Goal: Transaction & Acquisition: Purchase product/service

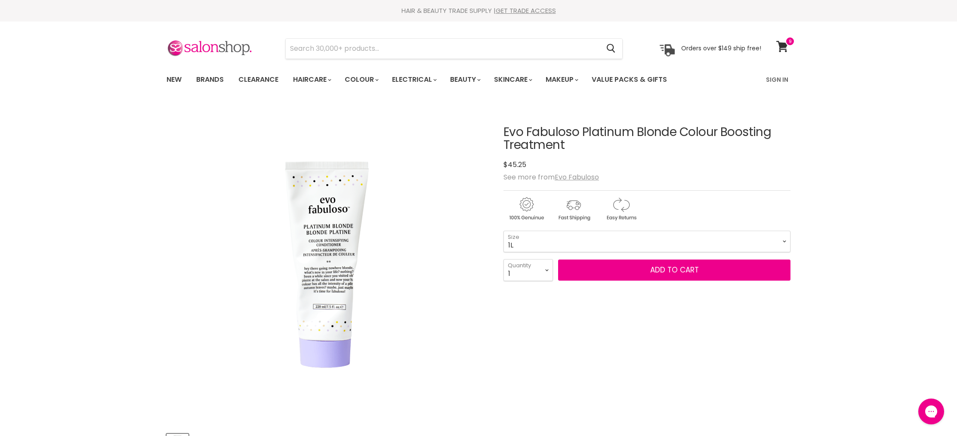
click at [503, 231] on select "220ml 1L" at bounding box center [646, 242] width 287 height 22
select select "1L"
click at [621, 274] on button "Add to cart" at bounding box center [674, 270] width 232 height 22
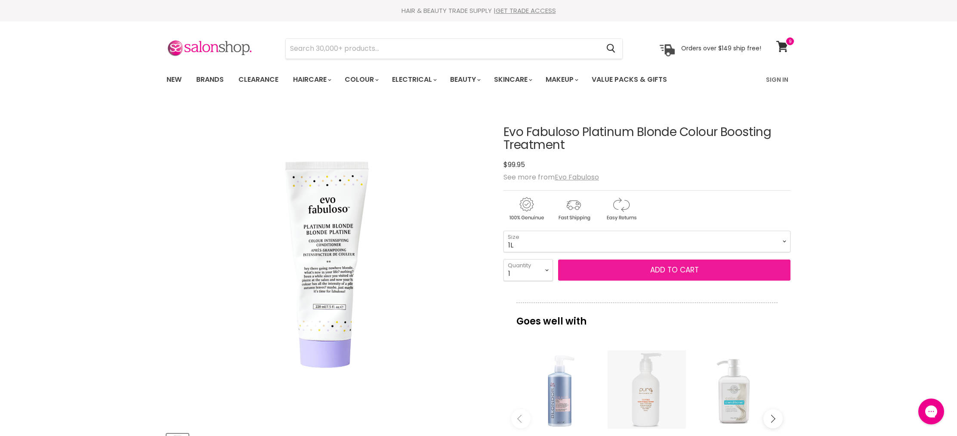
click at [692, 271] on button "Add to cart" at bounding box center [674, 270] width 232 height 22
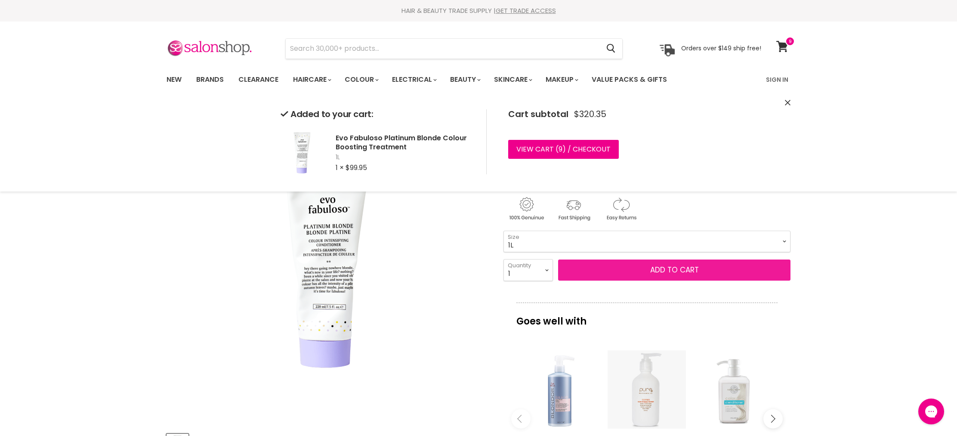
click at [657, 271] on button "Add to cart" at bounding box center [674, 270] width 232 height 22
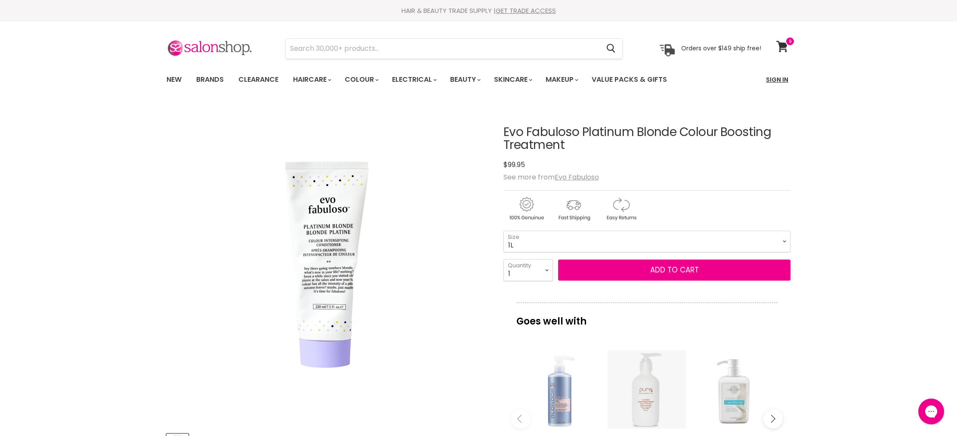
click at [778, 80] on link "Sign In" at bounding box center [777, 80] width 33 height 18
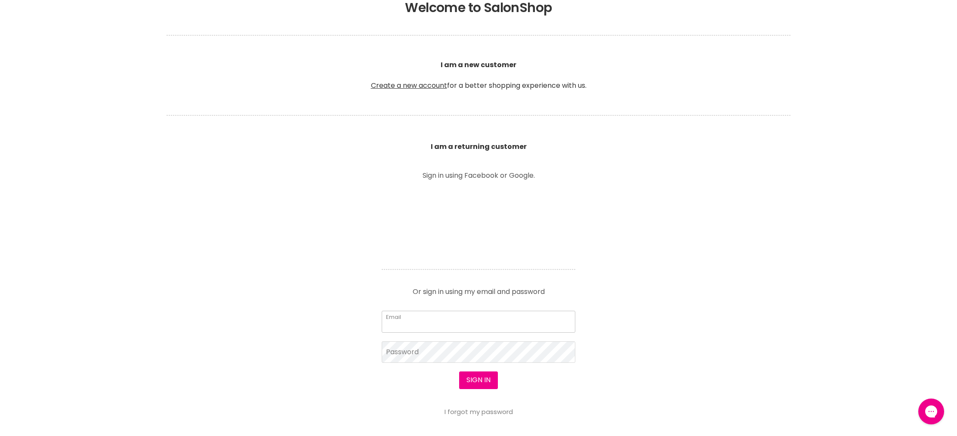
click at [416, 321] on input "Email" at bounding box center [479, 322] width 194 height 22
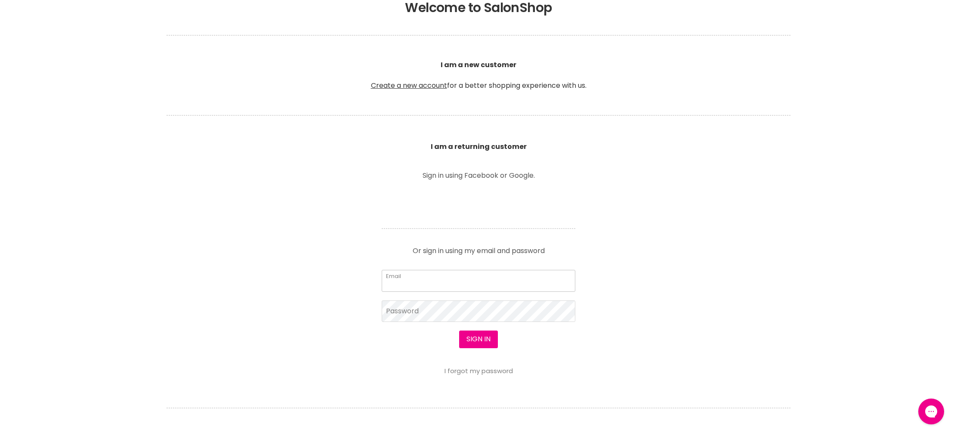
type input "sarahporter88@bigpond.com"
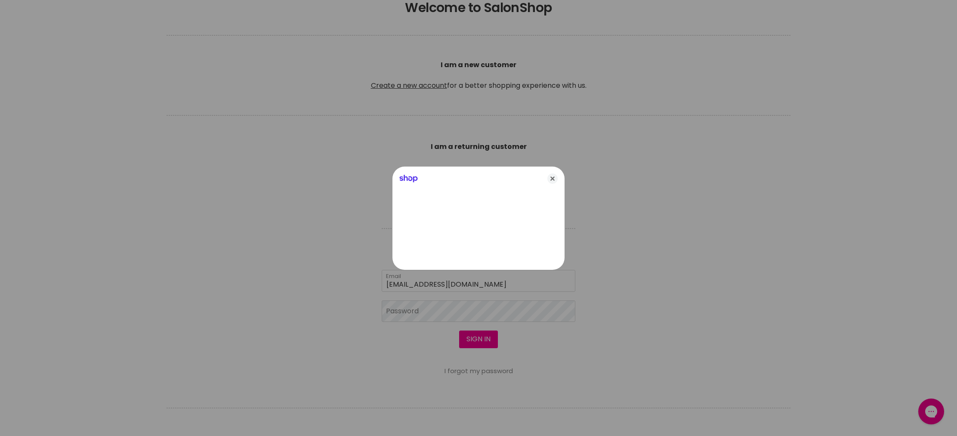
drag, startPoint x: 551, startPoint y: 180, endPoint x: 544, endPoint y: 186, distance: 9.1
click at [548, 182] on icon "Close" at bounding box center [552, 178] width 10 height 10
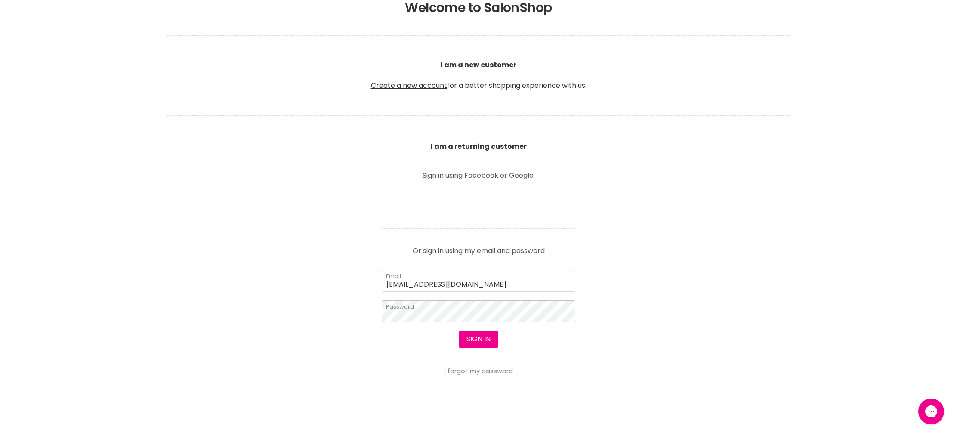
click at [459, 330] on button "Sign in" at bounding box center [478, 338] width 39 height 17
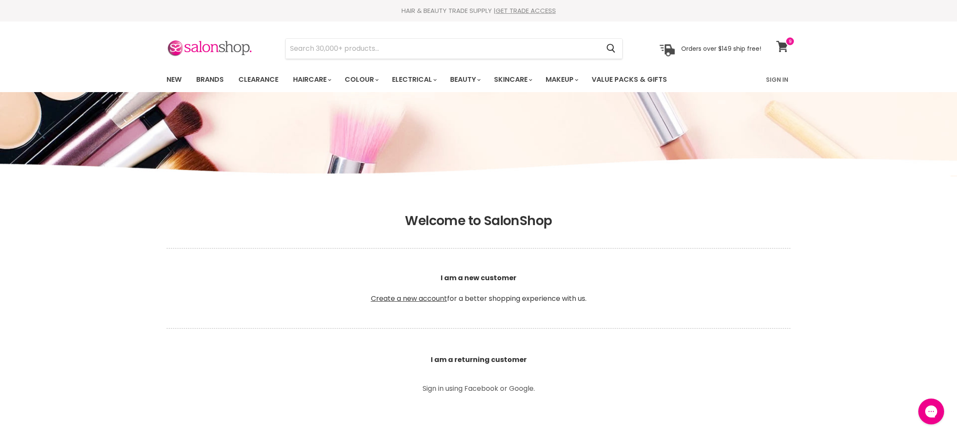
click at [786, 51] on icon at bounding box center [782, 46] width 12 height 11
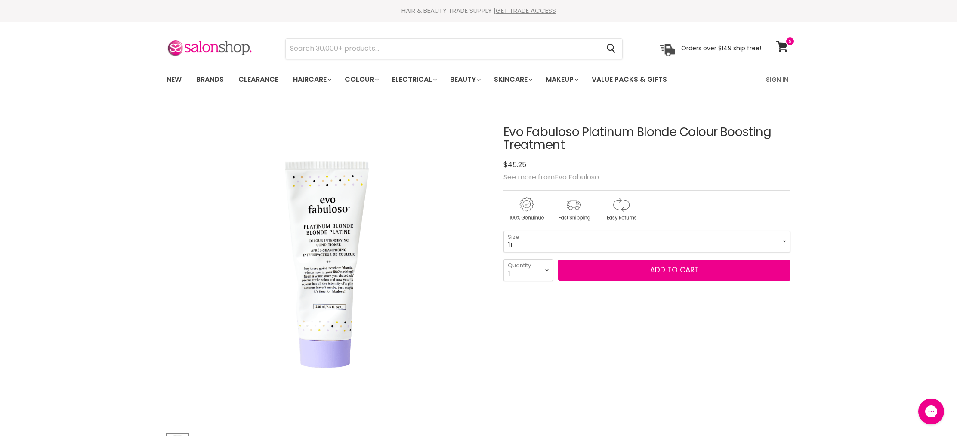
click at [503, 231] on select "220ml 1L" at bounding box center [646, 242] width 287 height 22
select select "1L"
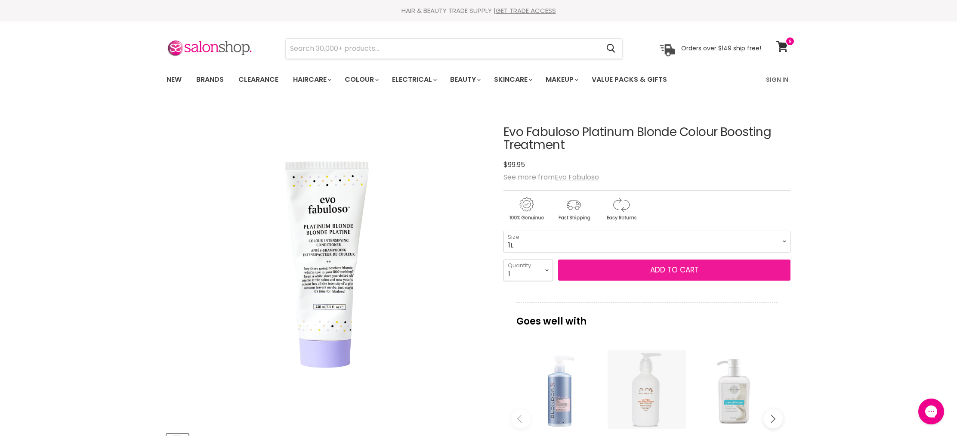
click at [661, 272] on button "Add to cart" at bounding box center [674, 270] width 232 height 22
click at [670, 273] on button "Add to cart" at bounding box center [674, 270] width 232 height 22
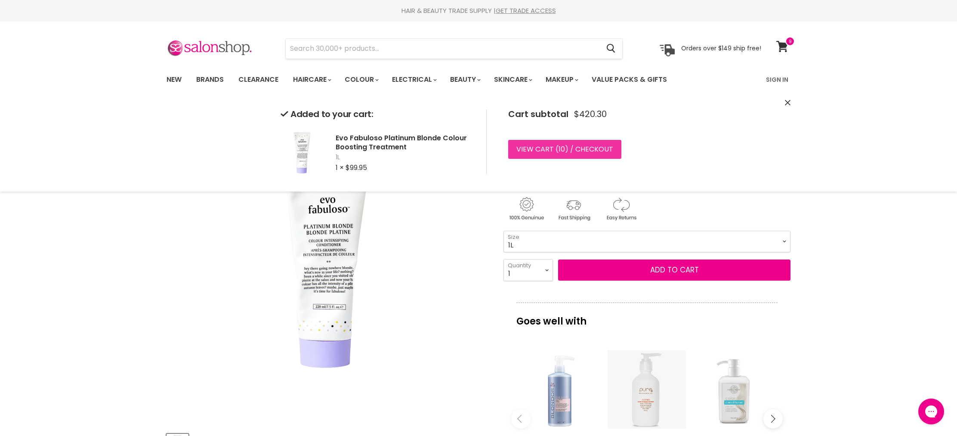
click at [525, 150] on link "View cart ( 10 ) / Checkout" at bounding box center [564, 149] width 113 height 19
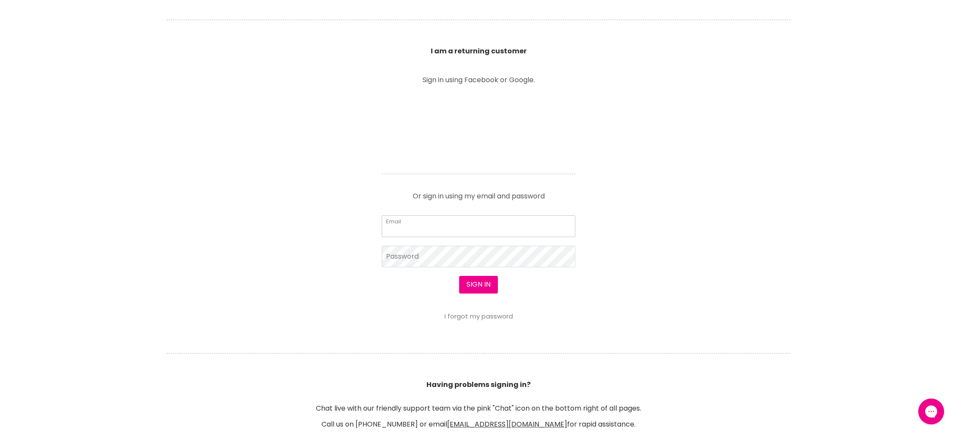
click at [435, 227] on form "Email Password Sign in I forgot my password" at bounding box center [479, 267] width 194 height 105
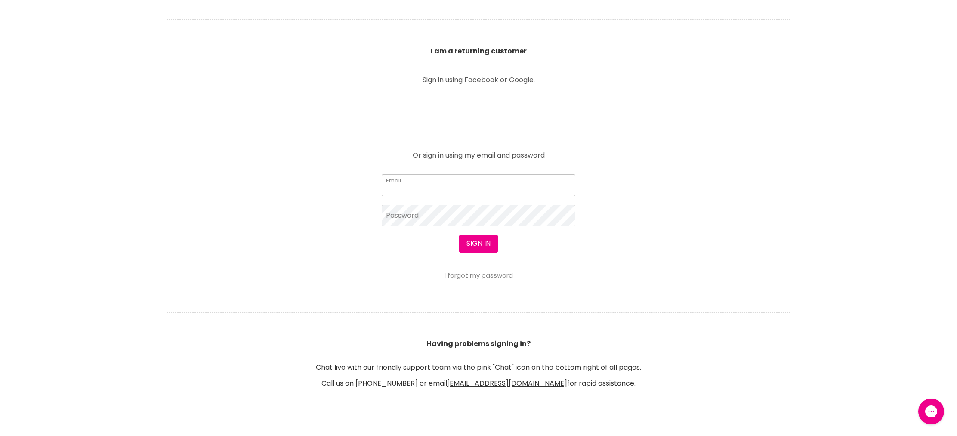
type input "[EMAIL_ADDRESS][DOMAIN_NAME]"
click at [426, 219] on body "Skip to content HAIR & BEAUTY TRADE SUPPLY | GET TRADE ACCESS HAIR & BEAUTY TRA…" at bounding box center [478, 349] width 957 height 1315
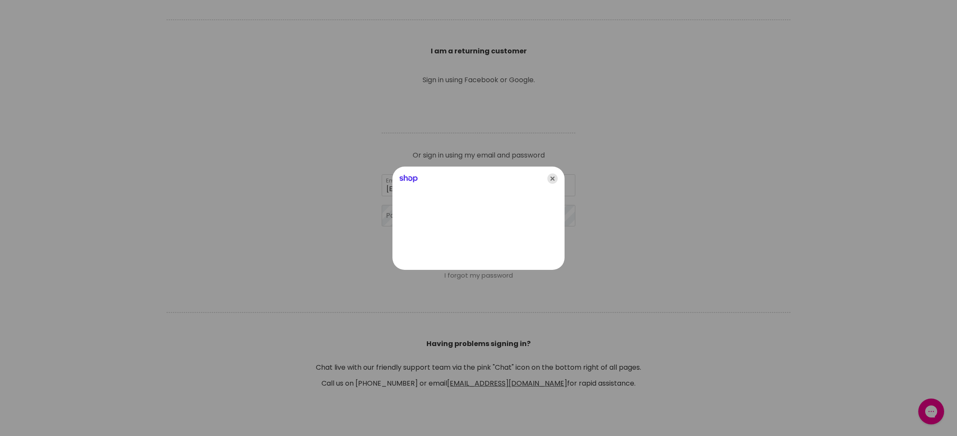
click at [552, 178] on icon "Close" at bounding box center [552, 178] width 10 height 10
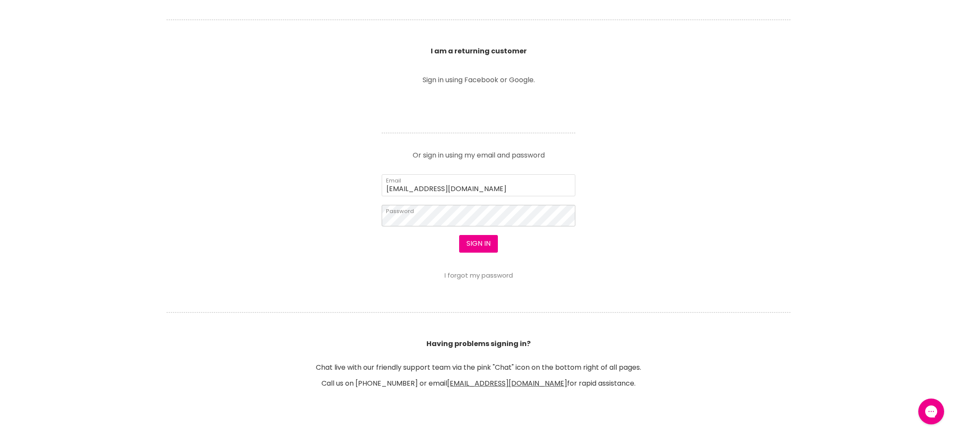
click at [459, 235] on button "Sign in" at bounding box center [478, 243] width 39 height 17
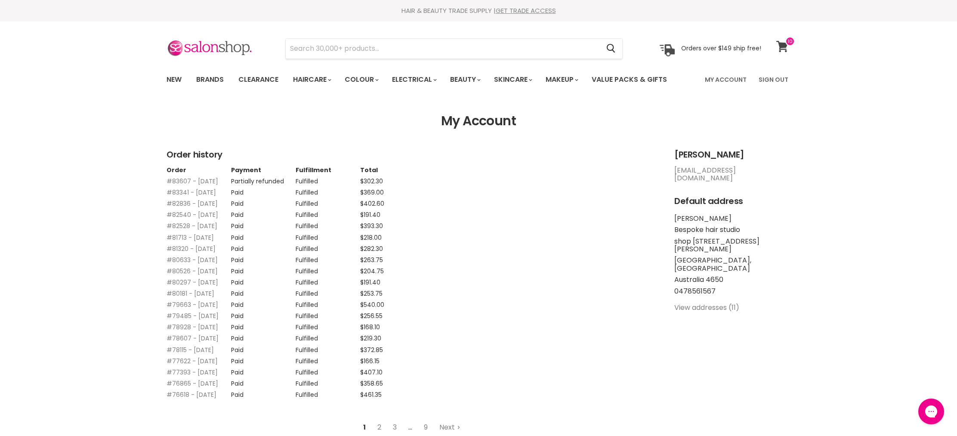
click at [789, 43] on span at bounding box center [789, 41] width 9 height 9
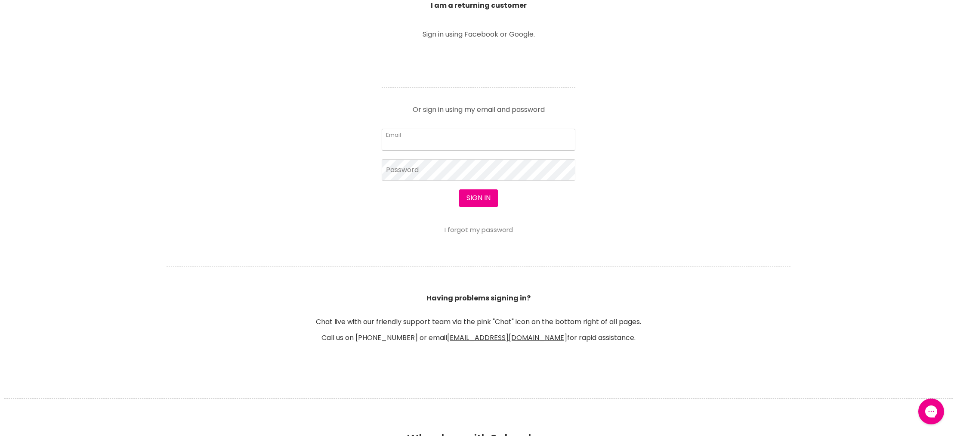
click at [443, 145] on input "Email" at bounding box center [479, 140] width 194 height 22
click at [444, 138] on input "Email" at bounding box center [479, 140] width 194 height 22
type input "sarahporter88@bigpond.com"
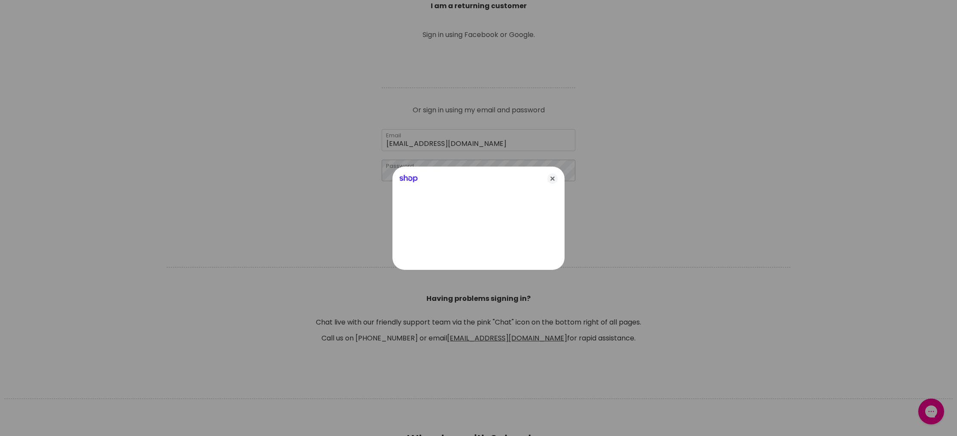
click at [450, 162] on body "Skip to content HAIR & BEAUTY TRADE SUPPLY | GET TRADE ACCESS HAIR & BEAUTY TRA…" at bounding box center [478, 303] width 957 height 1315
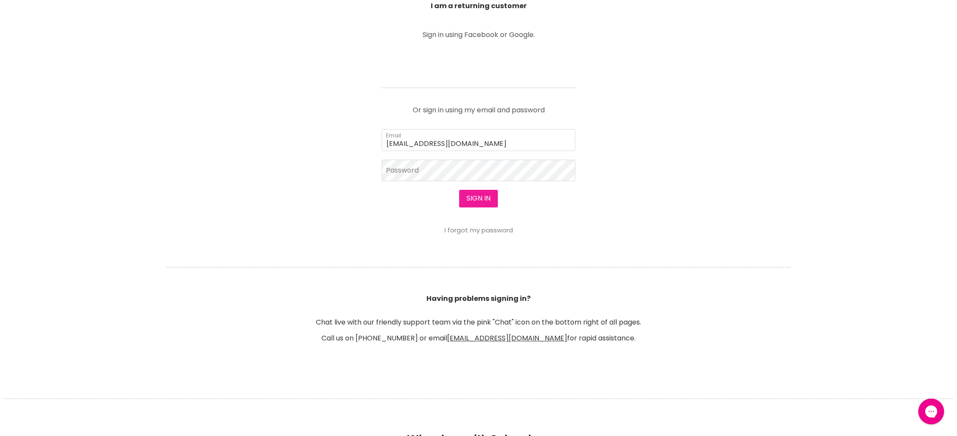
click at [478, 193] on button "Sign in" at bounding box center [478, 198] width 39 height 17
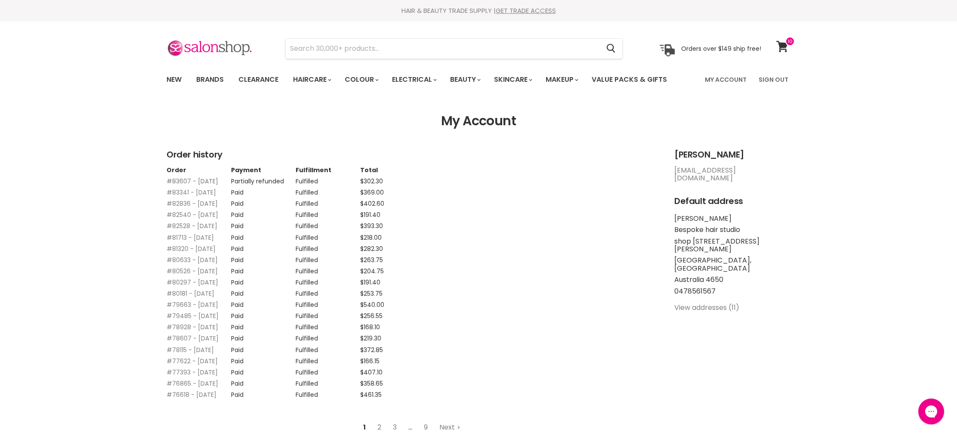
click at [185, 181] on link "#83607 - 27 Aug, 2025" at bounding box center [192, 181] width 52 height 9
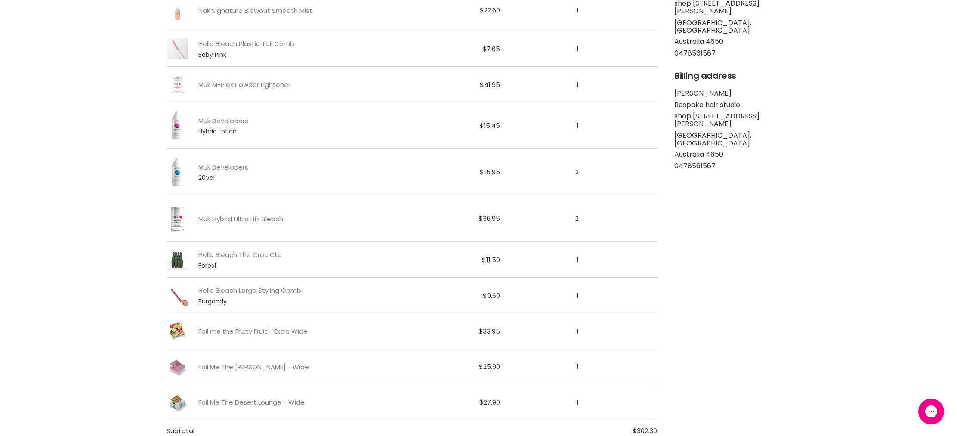
scroll to position [182, 0]
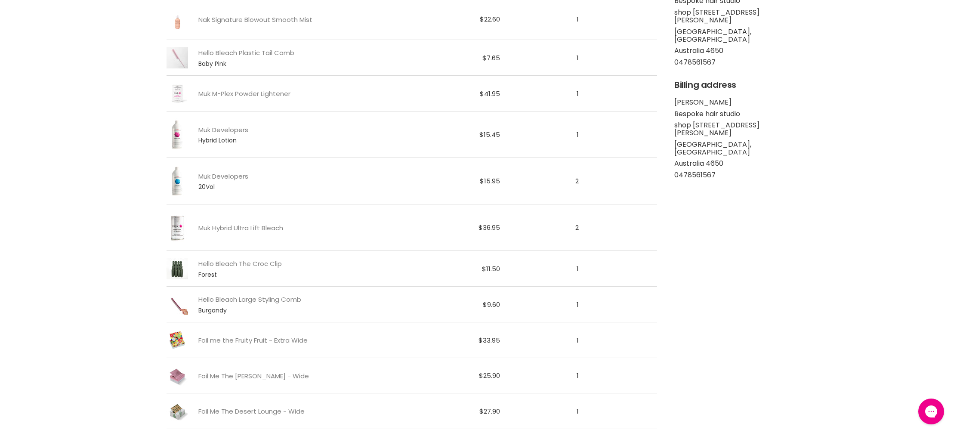
click at [212, 176] on link "Muk Developers" at bounding box center [223, 176] width 50 height 7
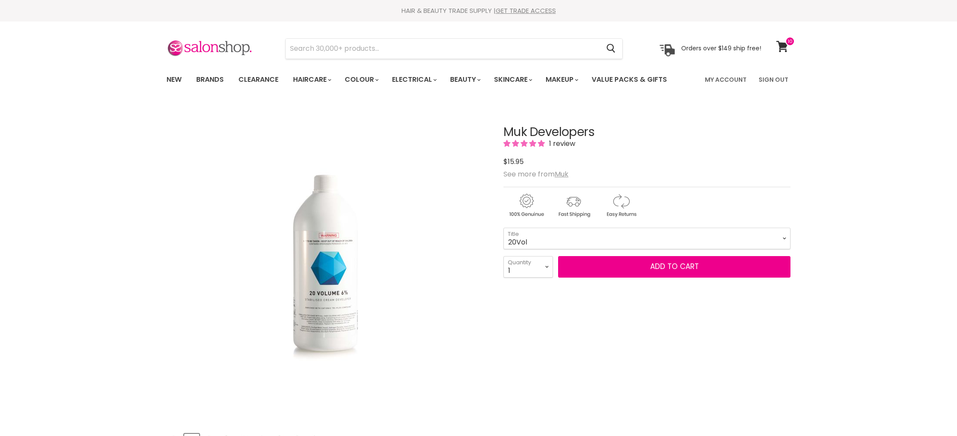
select select "10Vol"
click at [503, 228] on select "10Vol 20Vol 30Vol 40Vol Hybrid Lotion Hybrid Intense Lotion Inter-Blend Man Lot…" at bounding box center [646, 239] width 287 height 22
click at [542, 262] on select "1 2 3 4 5 6 7 8 9 10+" at bounding box center [527, 267] width 49 height 22
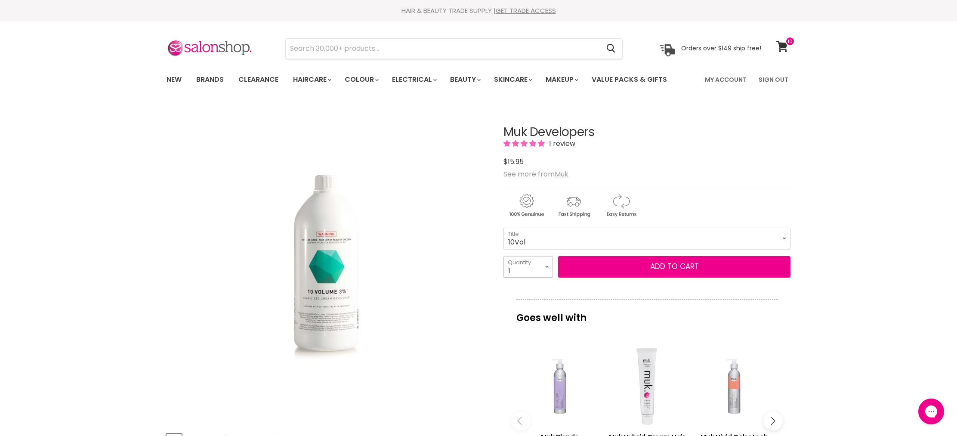
select select "2"
click at [503, 256] on select "1 2 3 4 5 6 7 8 9 10+" at bounding box center [527, 267] width 49 height 22
type input "2"
click at [707, 267] on button "Add to cart" at bounding box center [674, 267] width 232 height 22
click at [656, 268] on button "Add to cart" at bounding box center [674, 267] width 232 height 22
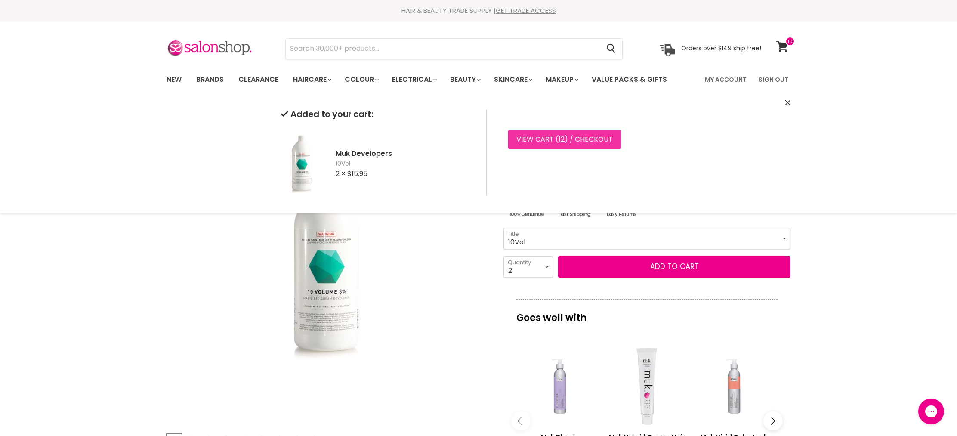
click at [558, 141] on span "12" at bounding box center [561, 139] width 6 height 10
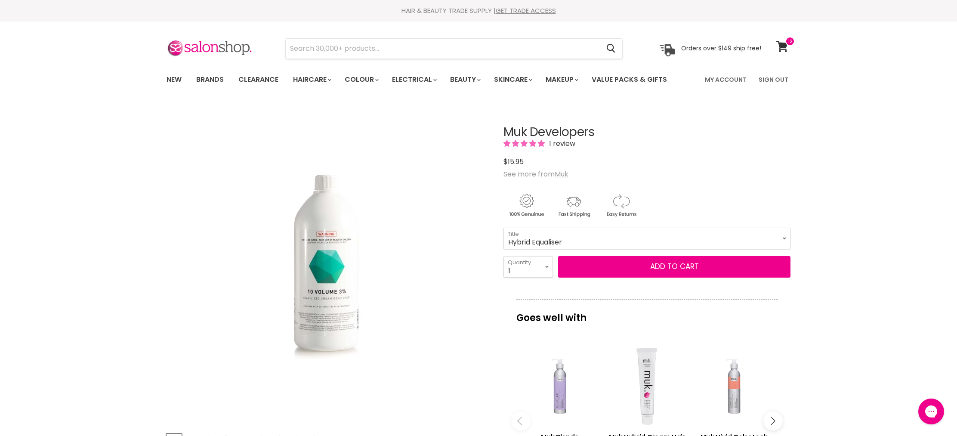
click at [503, 228] on select "10Vol 20Vol 30Vol 40Vol Hybrid Lotion Hybrid Intense Lotion Inter-Blend Man Lot…" at bounding box center [646, 239] width 287 height 22
select select "Hybrid Equaliser"
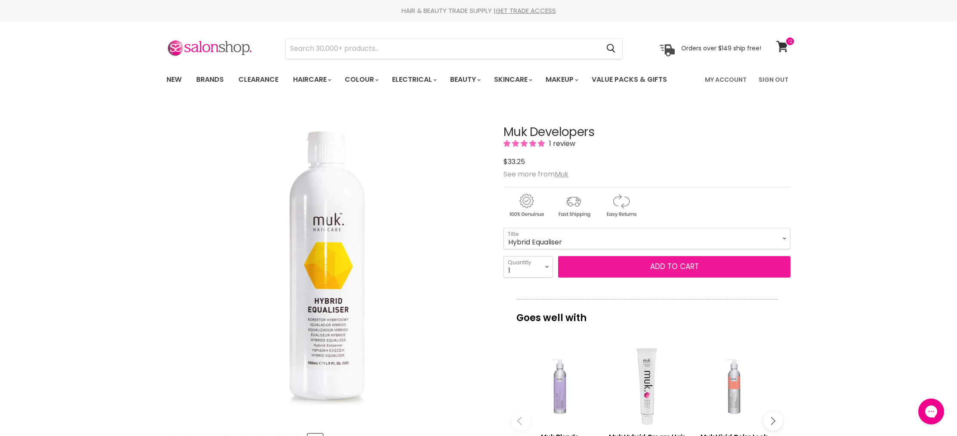
click at [632, 265] on button "Add to cart" at bounding box center [674, 267] width 232 height 22
click at [213, 77] on link "Brands" at bounding box center [210, 80] width 40 height 18
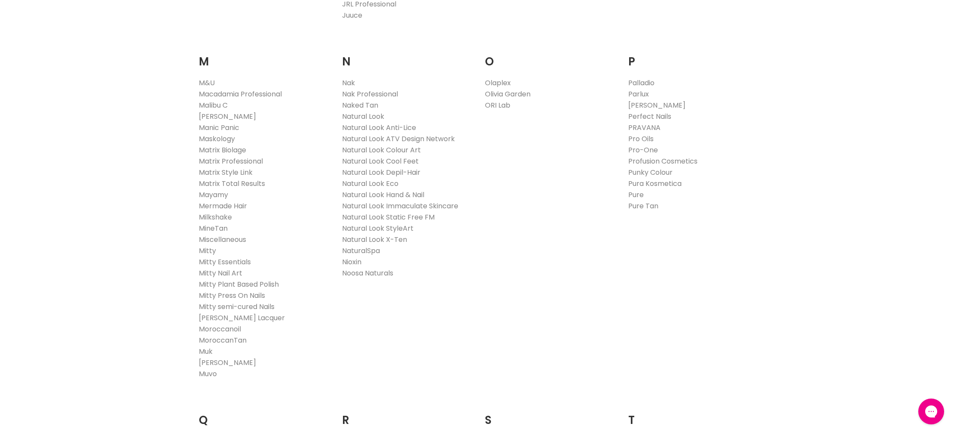
scroll to position [958, 0]
click at [206, 350] on link "Muk" at bounding box center [206, 350] width 14 height 10
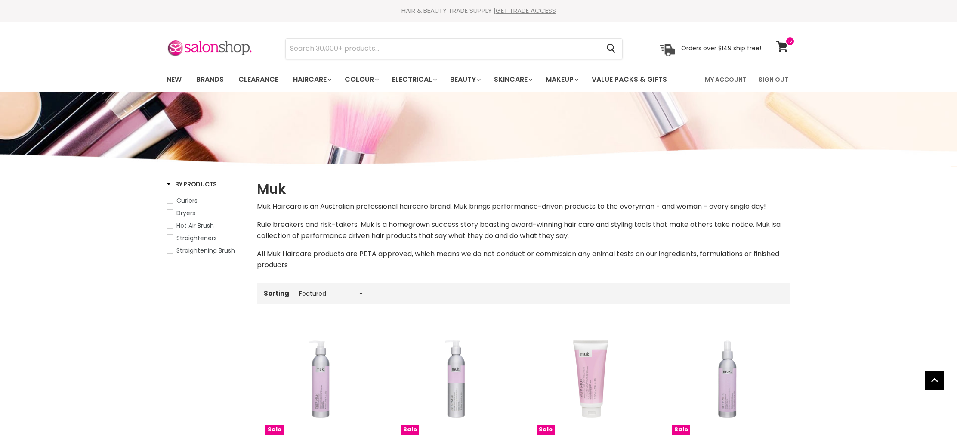
select select "manual"
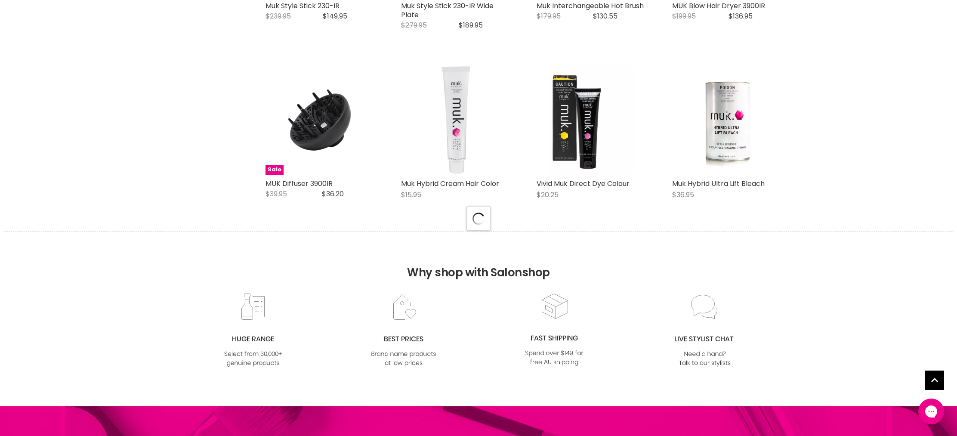
select select "manual"
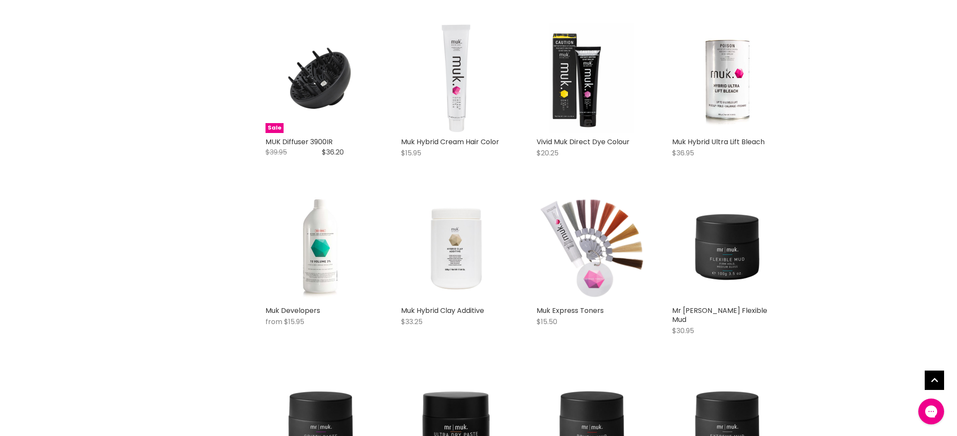
scroll to position [2221, 0]
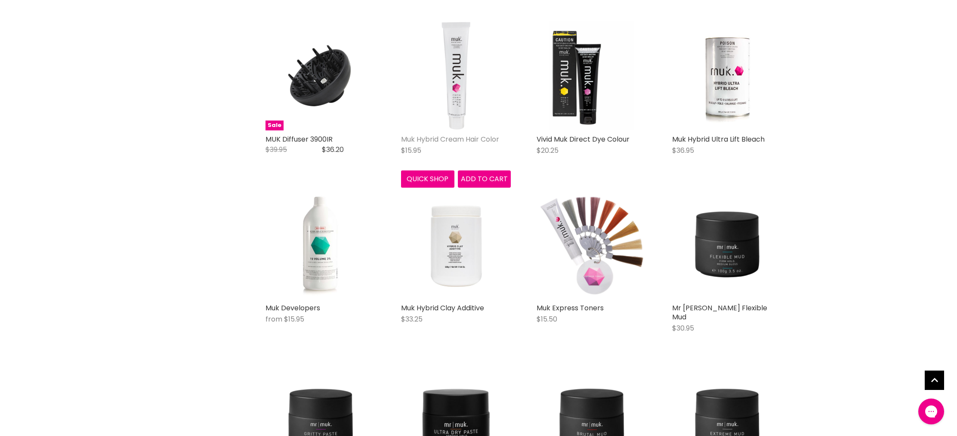
click at [458, 144] on link "Muk Hybrid Cream Hair Color" at bounding box center [450, 139] width 98 height 10
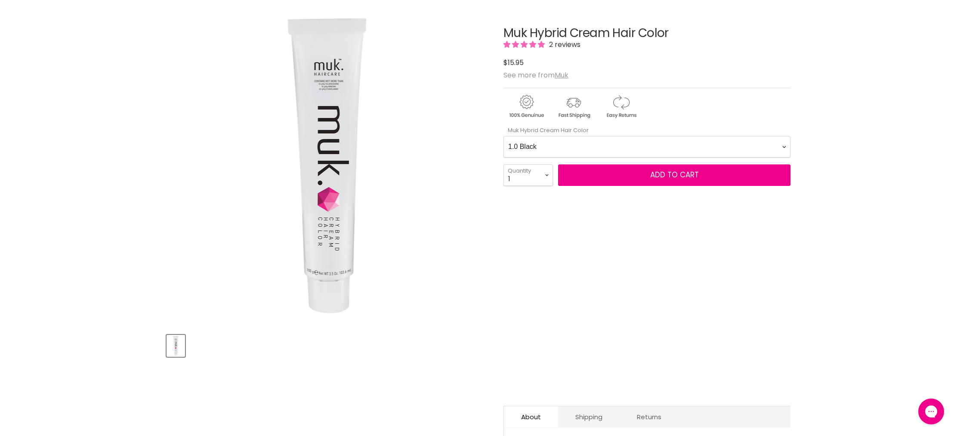
scroll to position [120, 0]
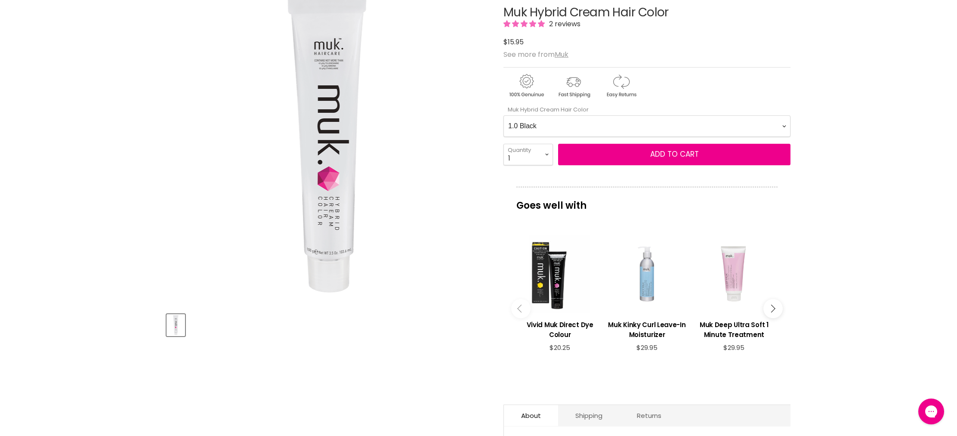
click at [613, 125] on Color-0-0 "1.0 Black 1.11 Blue Black Intense Ash 2.0 Darkest Brown 3.0 Dark Brown 3.11 Dar…" at bounding box center [646, 126] width 287 height 22
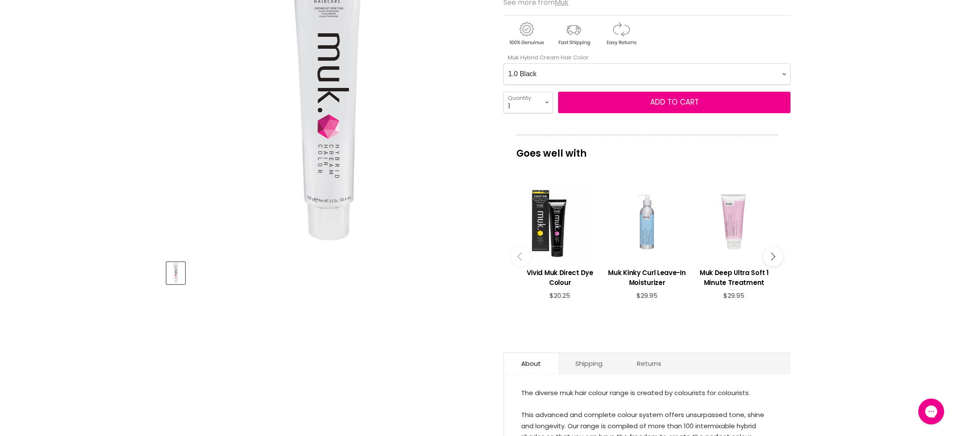
scroll to position [239, 0]
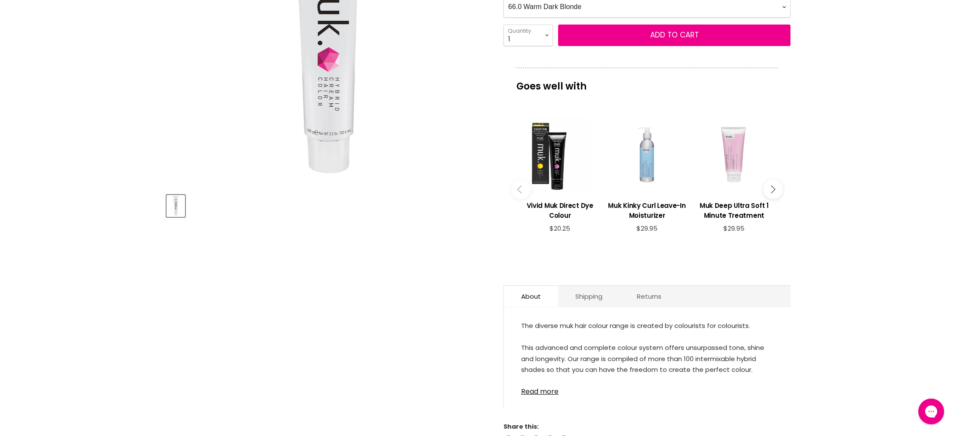
click at [503, 0] on Color-0-0 "1.0 Black 1.11 Blue Black Intense Ash 2.0 Darkest Brown 3.0 Dark Brown 3.11 Dar…" at bounding box center [646, 7] width 287 height 22
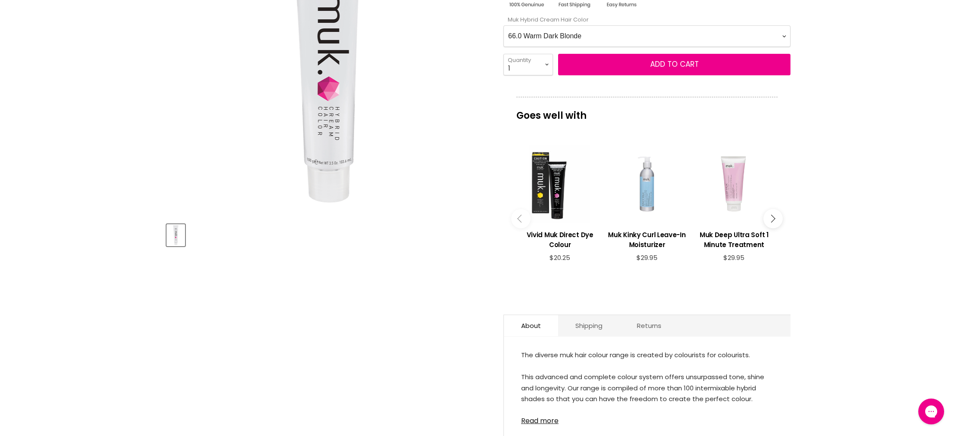
scroll to position [203, 0]
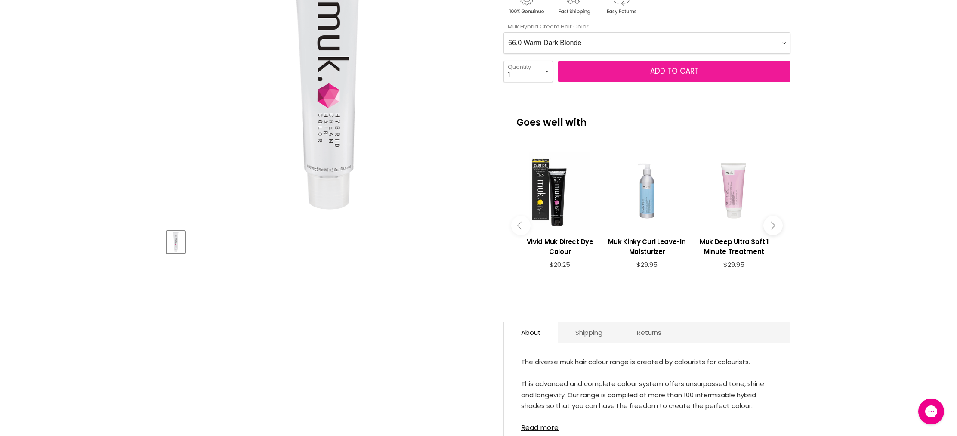
click at [647, 76] on button "Add to cart" at bounding box center [674, 72] width 232 height 22
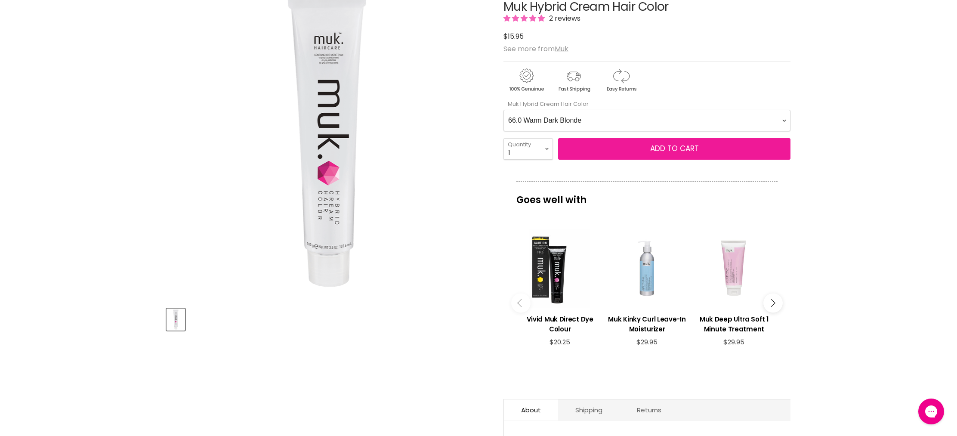
scroll to position [116, 0]
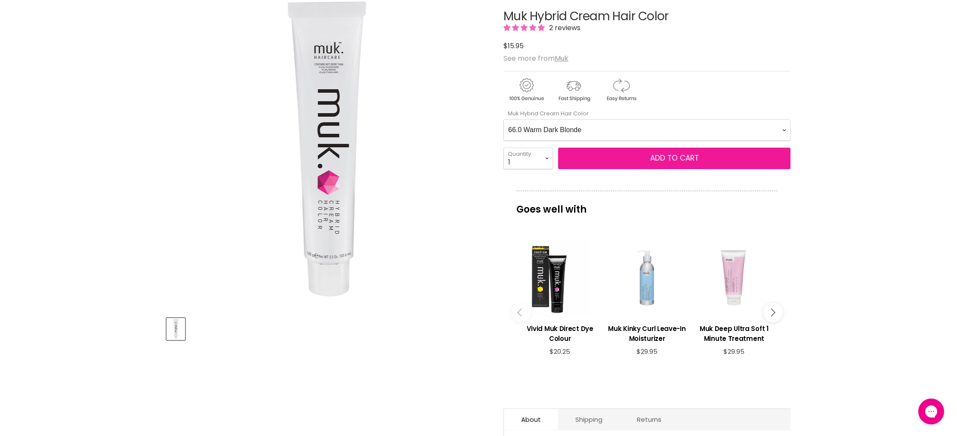
click at [686, 157] on span "Add to cart" at bounding box center [674, 158] width 49 height 10
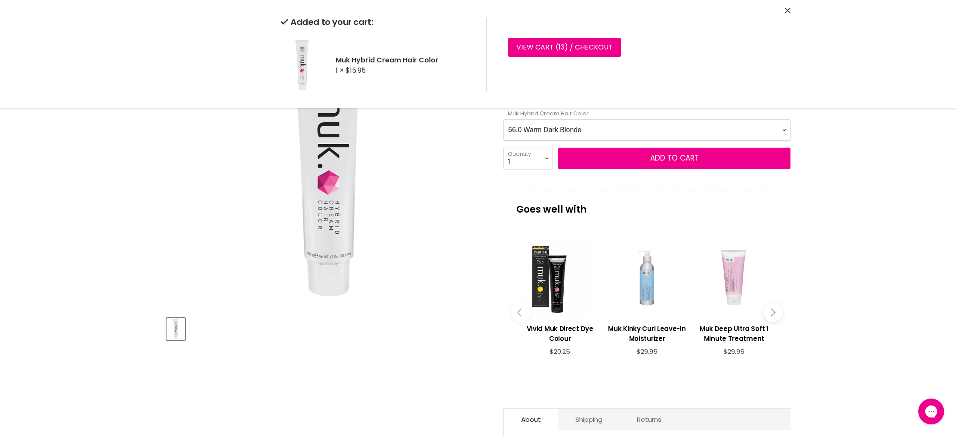
click at [585, 128] on Color-0-0 "1.0 Black 1.11 Blue Black Intense Ash 2.0 Darkest Brown 3.0 Dark Brown 3.11 Dar…" at bounding box center [646, 130] width 287 height 22
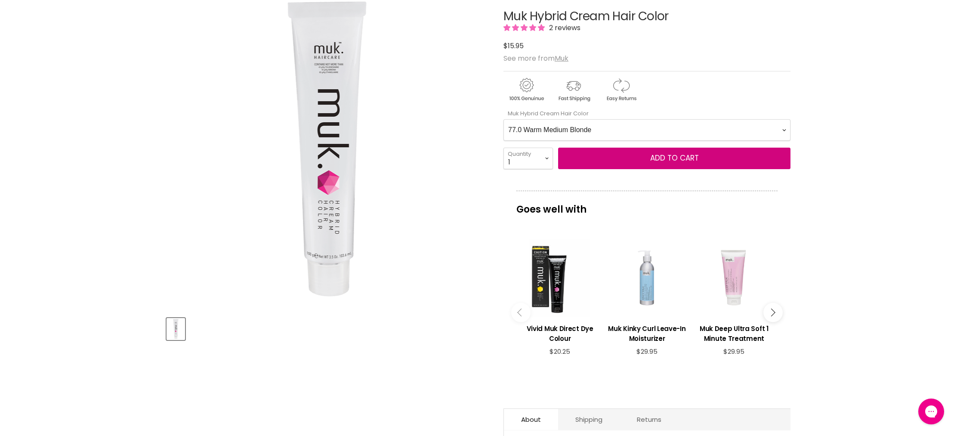
click at [503, 119] on Color-0-0 "1.0 Black 1.11 Blue Black Intense Ash 2.0 Darkest Brown 3.0 Dark Brown 3.11 Dar…" at bounding box center [646, 130] width 287 height 22
click at [662, 158] on span "Add to cart" at bounding box center [674, 158] width 49 height 10
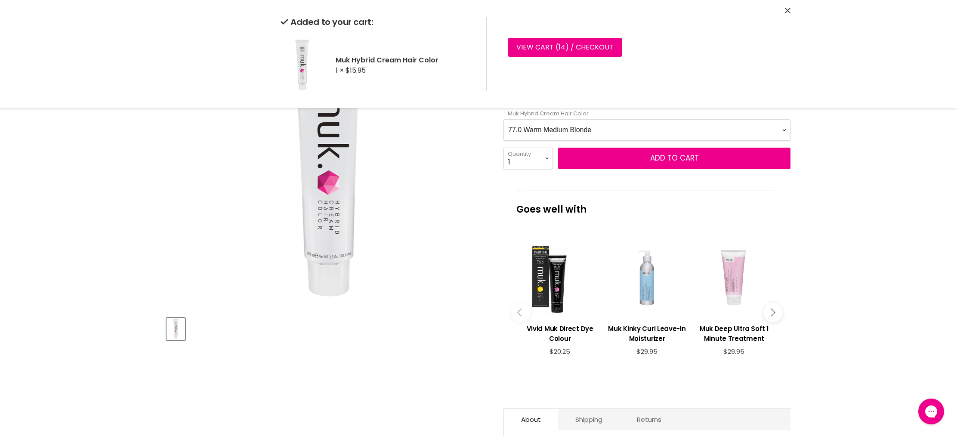
click at [623, 136] on Color-0-0 "1.0 Black 1.11 Blue Black Intense Ash 2.0 Darkest Brown 3.0 Dark Brown 3.11 Dar…" at bounding box center [646, 130] width 287 height 22
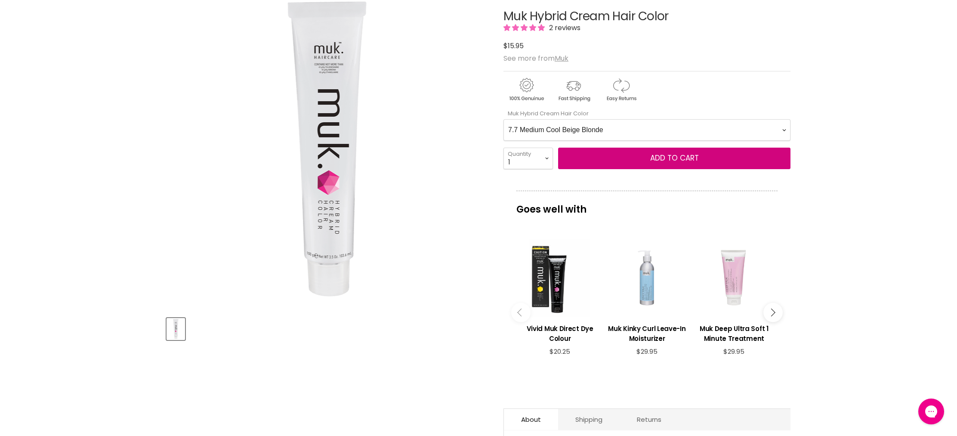
click at [503, 119] on Color-0-0 "1.0 Black 1.11 Blue Black Intense Ash 2.0 Darkest Brown 3.0 Dark Brown 3.11 Dar…" at bounding box center [646, 130] width 287 height 22
click at [665, 158] on span "Add to cart" at bounding box center [674, 158] width 49 height 10
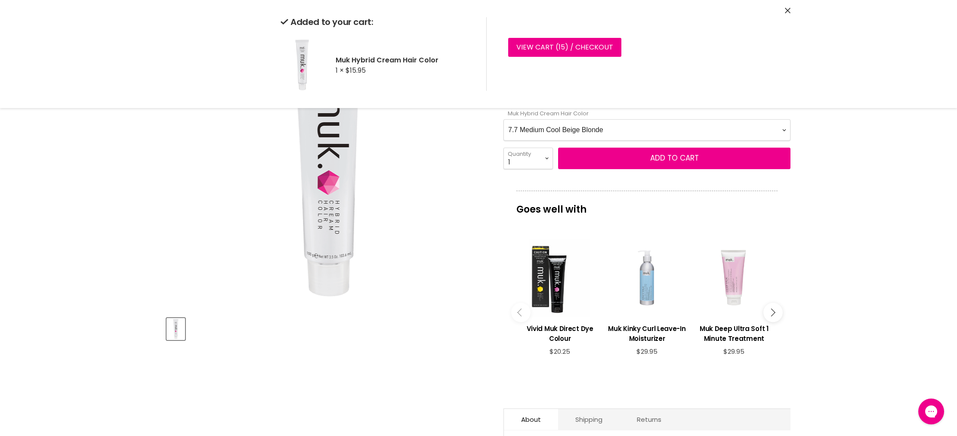
click at [632, 131] on Color-0-0 "1.0 Black 1.11 Blue Black Intense Ash 2.0 Darkest Brown 3.0 Dark Brown 3.11 Dar…" at bounding box center [646, 130] width 287 height 22
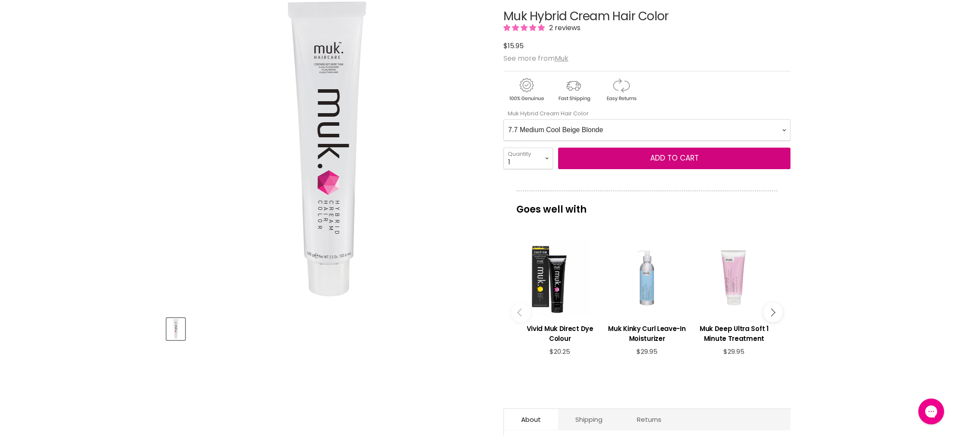
click at [503, 119] on Color-0-0 "1.0 Black 1.11 Blue Black Intense Ash 2.0 Darkest Brown 3.0 Dark Brown 3.11 Dar…" at bounding box center [646, 130] width 287 height 22
click at [675, 160] on span "Add to cart" at bounding box center [674, 158] width 49 height 10
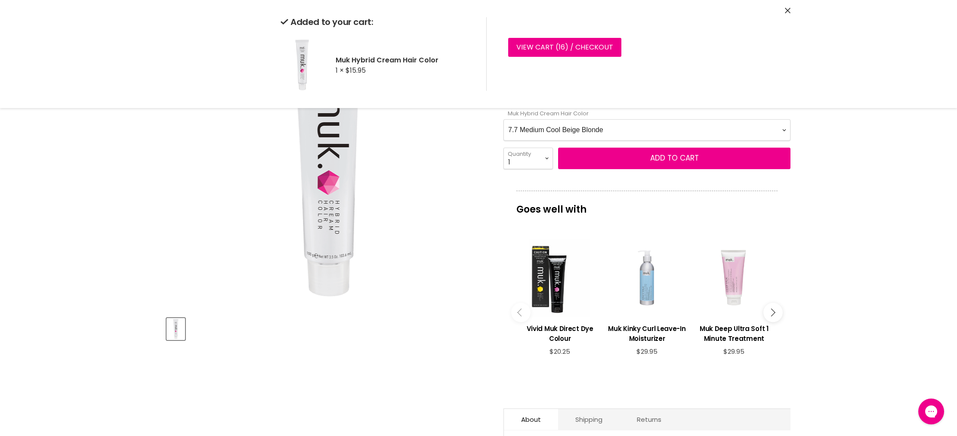
click at [625, 128] on Color-0-0 "1.0 Black 1.11 Blue Black Intense Ash 2.0 Darkest Brown 3.0 Dark Brown 3.11 Dar…" at bounding box center [646, 130] width 287 height 22
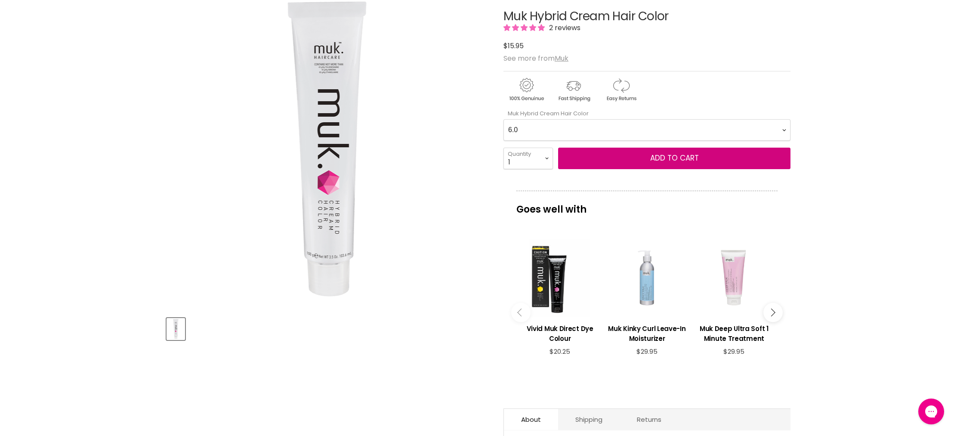
click at [503, 119] on Color-0-0 "1.0 Black 1.11 Blue Black Intense Ash 2.0 Darkest Brown 3.0 Dark Brown 3.11 Dar…" at bounding box center [646, 130] width 287 height 22
click at [612, 161] on button "Add to cart" at bounding box center [674, 159] width 232 height 22
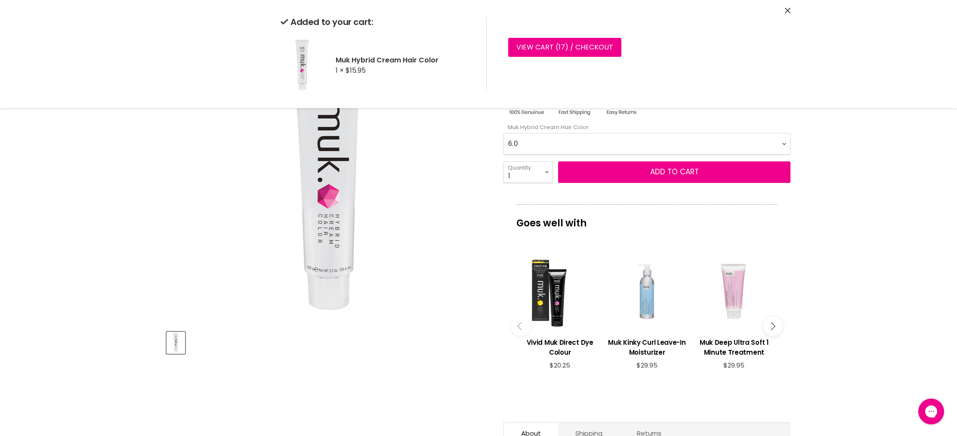
scroll to position [114, 0]
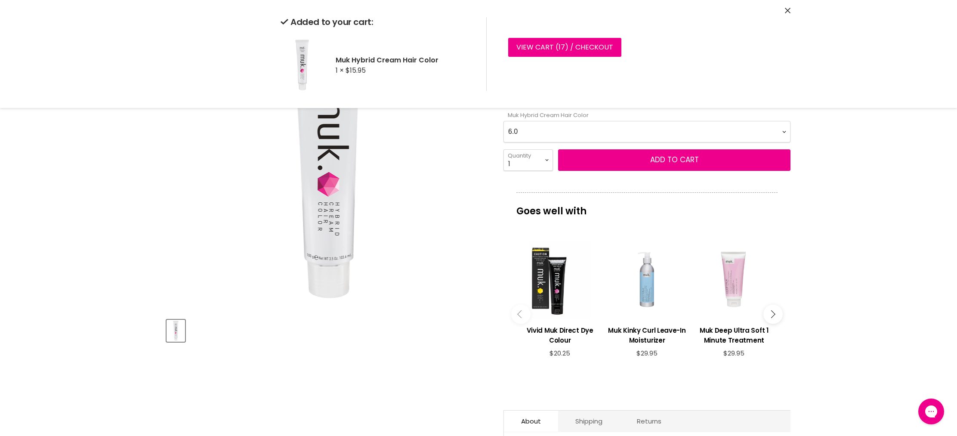
click at [536, 132] on Color-0-0 "1.0 Black 1.11 Blue Black Intense Ash 2.0 Darkest Brown 3.0 Dark Brown 3.11 Dar…" at bounding box center [646, 132] width 287 height 22
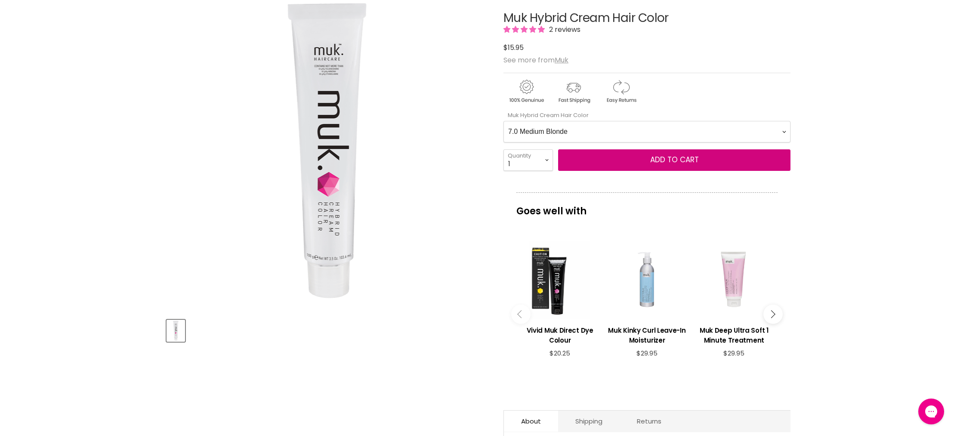
click at [503, 121] on Color-0-0 "1.0 Black 1.11 Blue Black Intense Ash 2.0 Darkest Brown 3.0 Dark Brown 3.11 Dar…" at bounding box center [646, 132] width 287 height 22
click at [676, 161] on span "Add to cart" at bounding box center [674, 159] width 49 height 10
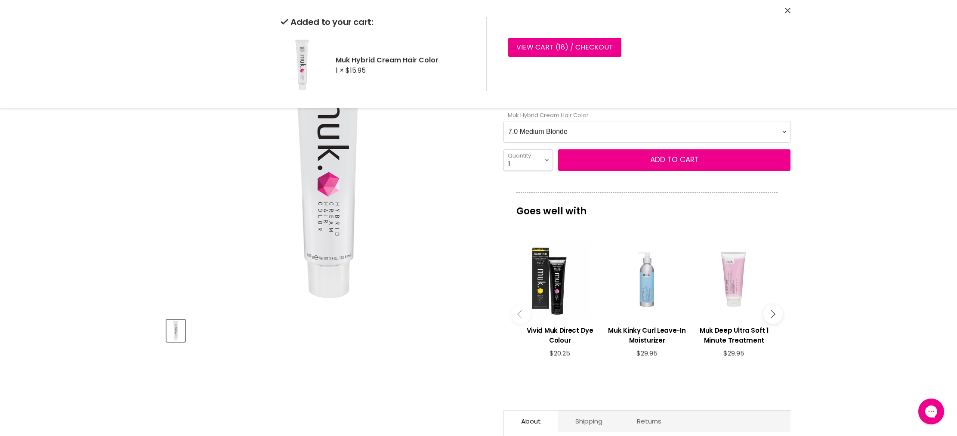
click at [593, 129] on Color-0-0 "1.0 Black 1.11 Blue Black Intense Ash 2.0 Darkest Brown 3.0 Dark Brown 3.11 Dar…" at bounding box center [646, 132] width 287 height 22
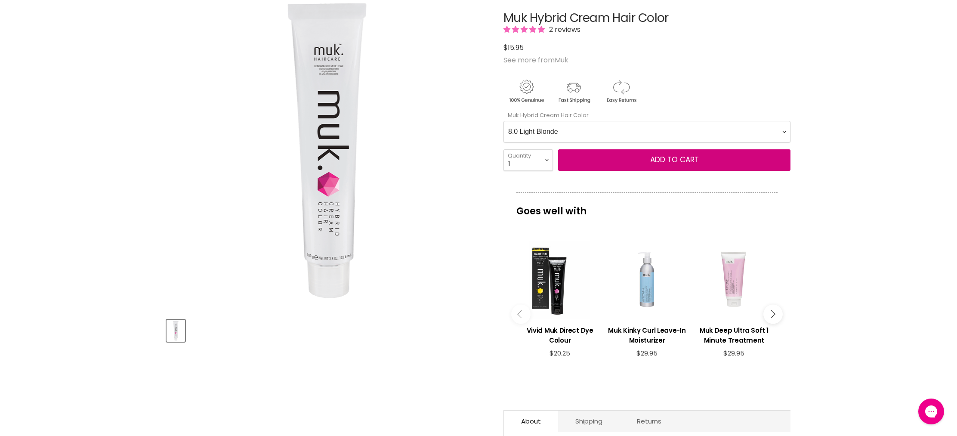
click at [503, 121] on Color-0-0 "1.0 Black 1.11 Blue Black Intense Ash 2.0 Darkest Brown 3.0 Dark Brown 3.11 Dar…" at bounding box center [646, 132] width 287 height 22
click at [703, 163] on button "Add to cart" at bounding box center [674, 160] width 232 height 22
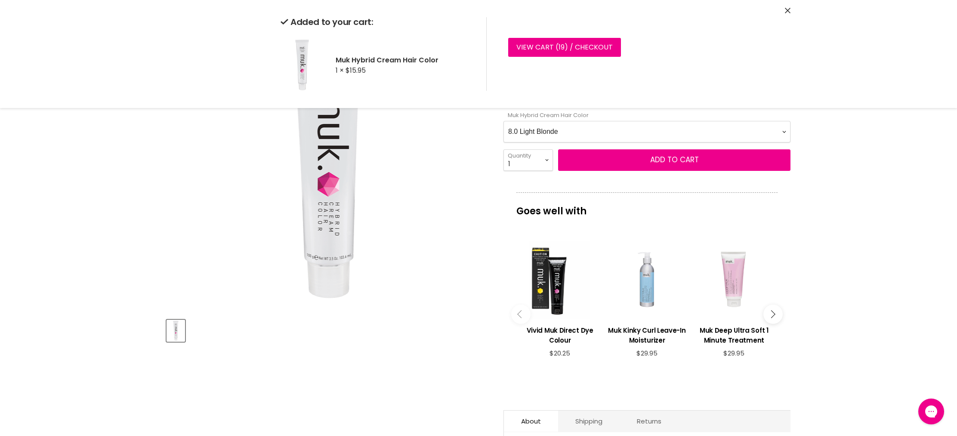
click at [667, 139] on Color-0-0 "1.0 Black 1.11 Blue Black Intense Ash 2.0 Darkest Brown 3.0 Dark Brown 3.11 Dar…" at bounding box center [646, 132] width 287 height 22
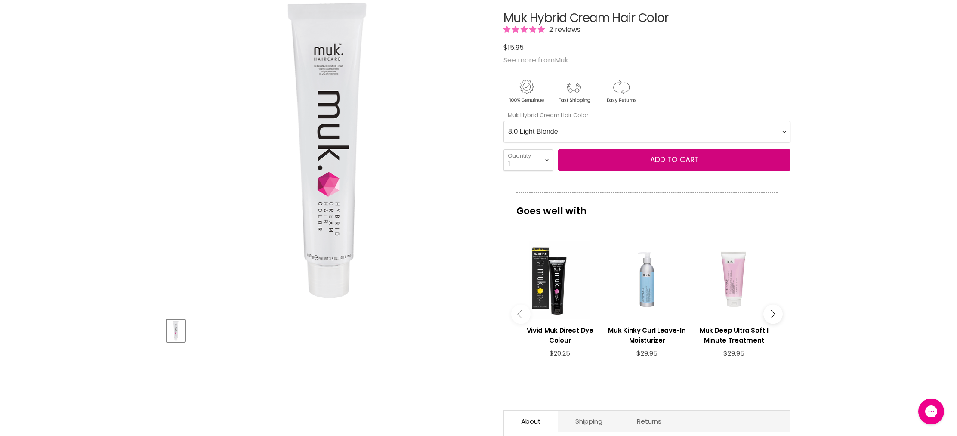
select Color-0-0 "9.0 Very Light Blonde"
click at [503, 121] on Color-0-0 "1.0 Black 1.11 Blue Black Intense Ash 2.0 Darkest Brown 3.0 Dark Brown 3.11 Dar…" at bounding box center [646, 132] width 287 height 22
click at [623, 159] on button "Add to cart" at bounding box center [674, 160] width 232 height 22
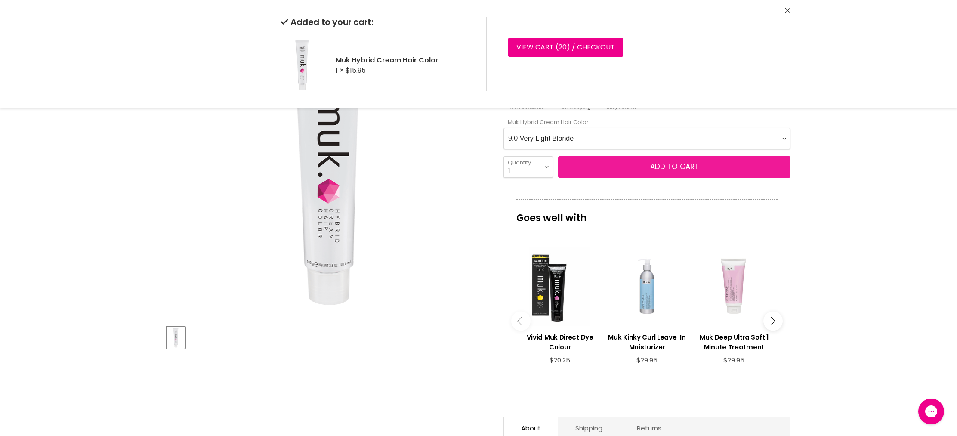
scroll to position [0, 0]
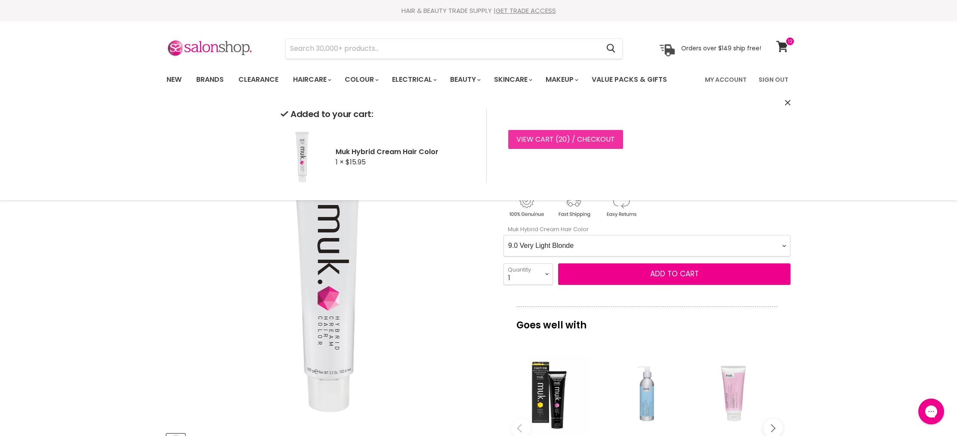
click at [541, 143] on link "View cart ( 20 ) / Checkout" at bounding box center [565, 139] width 115 height 19
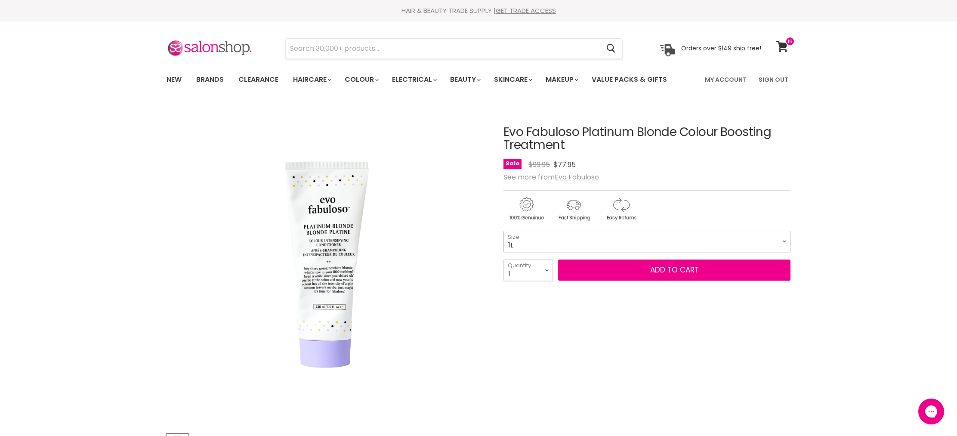
click at [533, 237] on select "220ml 1L" at bounding box center [646, 242] width 287 height 22
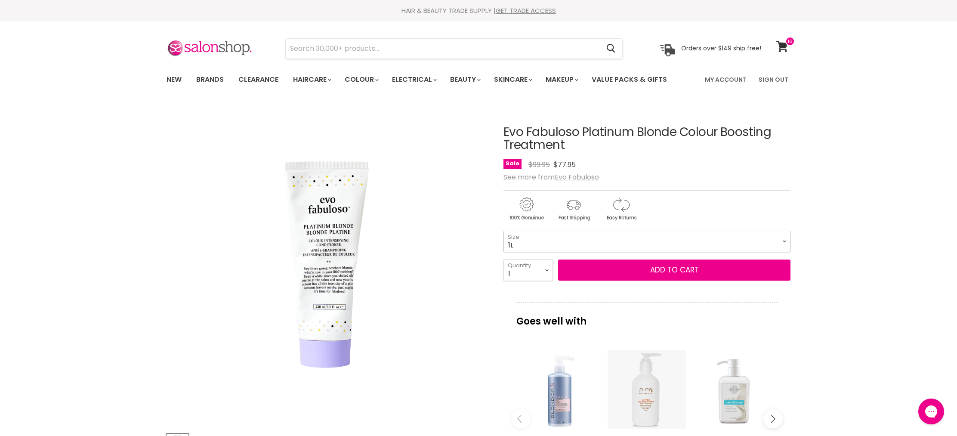
select select "220ml"
click at [503, 231] on select "220ml 1L" at bounding box center [646, 242] width 287 height 22
click at [708, 273] on button "Add to cart" at bounding box center [674, 270] width 232 height 22
click at [673, 272] on button "Add to cart" at bounding box center [674, 270] width 232 height 22
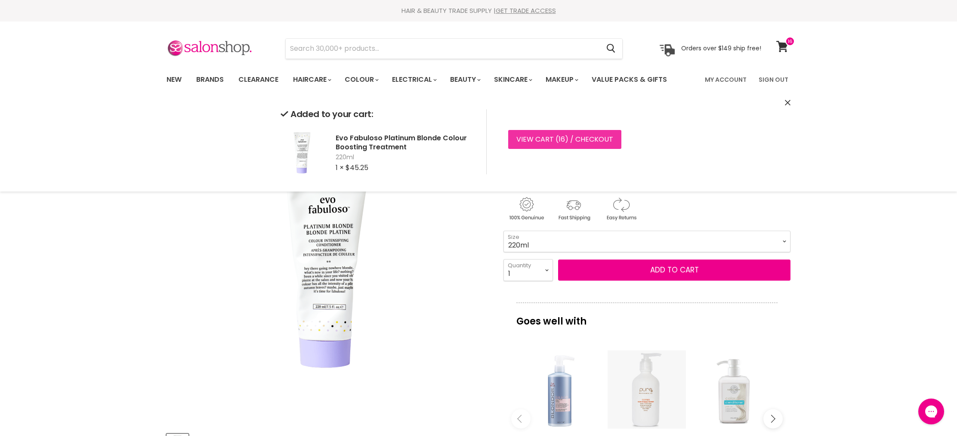
click at [567, 142] on link "View cart ( 16 ) / Checkout" at bounding box center [564, 139] width 113 height 19
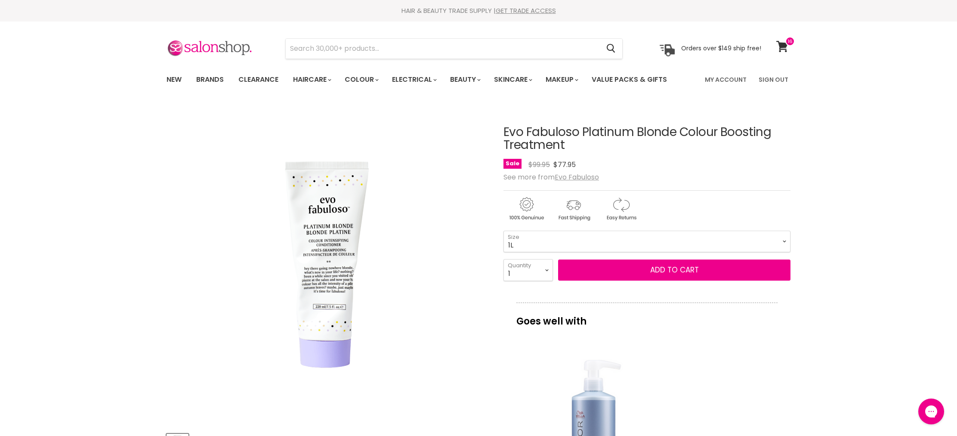
select select "220ml"
click at [503, 231] on select "220ml 1L" at bounding box center [646, 242] width 287 height 22
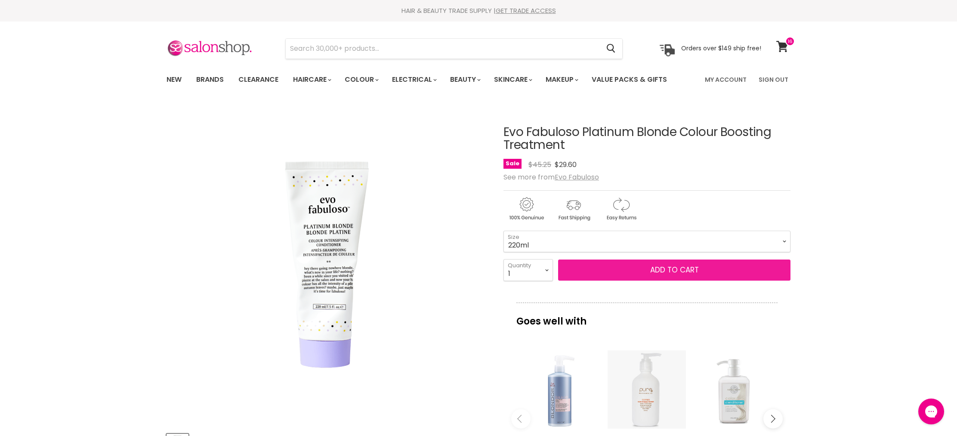
click at [679, 268] on button "Add to cart" at bounding box center [674, 270] width 232 height 22
click at [669, 269] on button "Add to cart" at bounding box center [674, 270] width 232 height 22
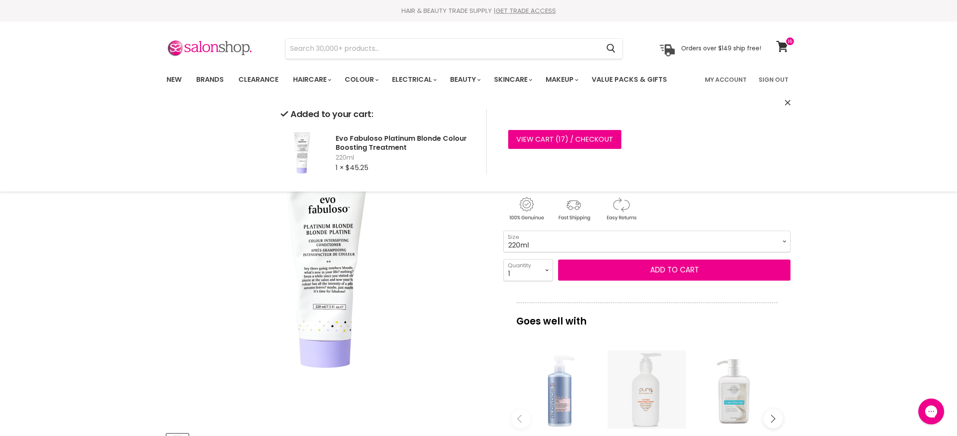
scroll to position [4, 0]
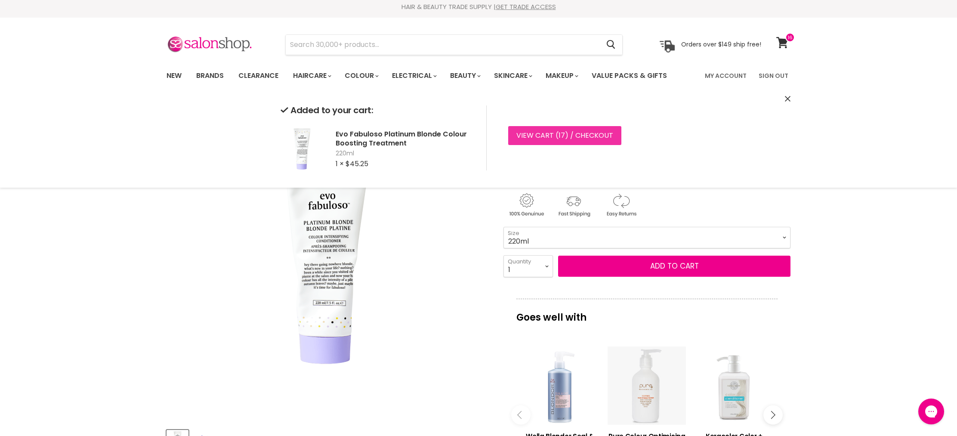
click at [564, 138] on link "View cart ( 17 ) / Checkout" at bounding box center [564, 135] width 113 height 19
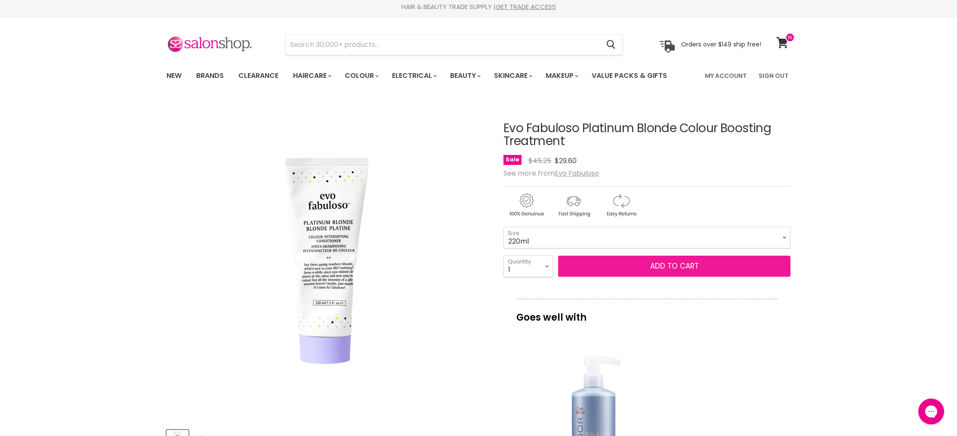
click at [684, 268] on span "Add to cart" at bounding box center [674, 266] width 49 height 10
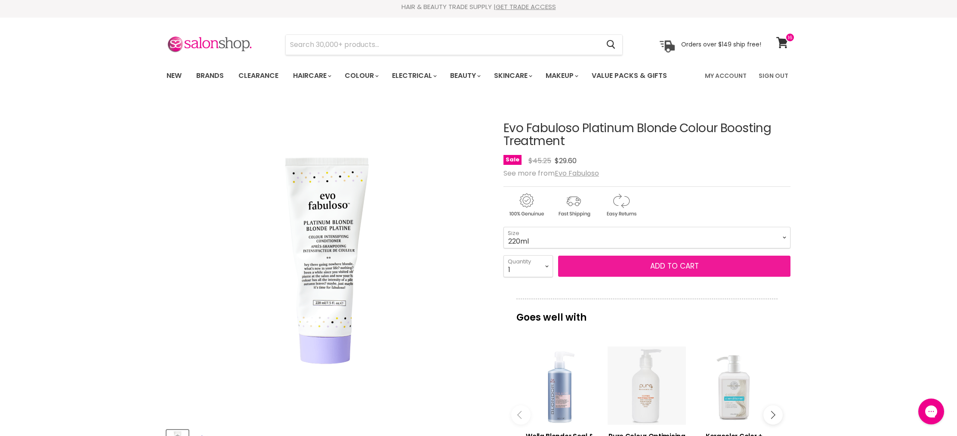
click at [659, 261] on span "Add to cart" at bounding box center [674, 266] width 49 height 10
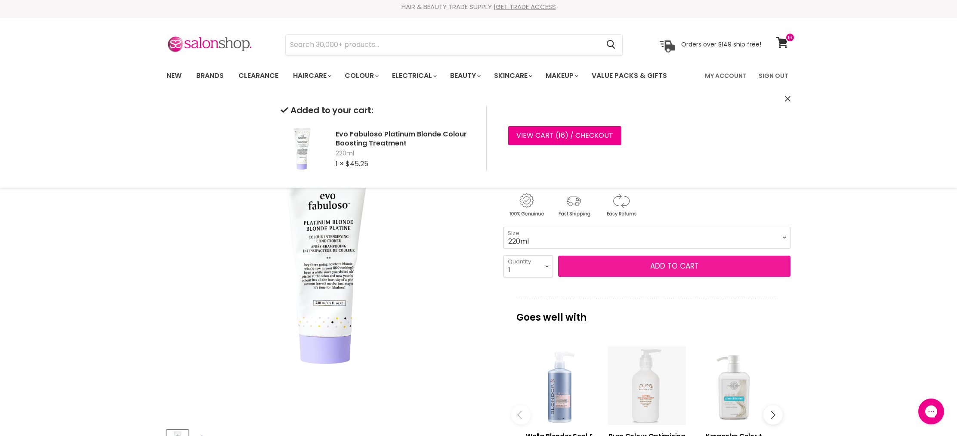
click at [672, 268] on span "Add to cart" at bounding box center [674, 266] width 49 height 10
click at [655, 75] on link "Value Packs & Gifts" at bounding box center [629, 76] width 88 height 18
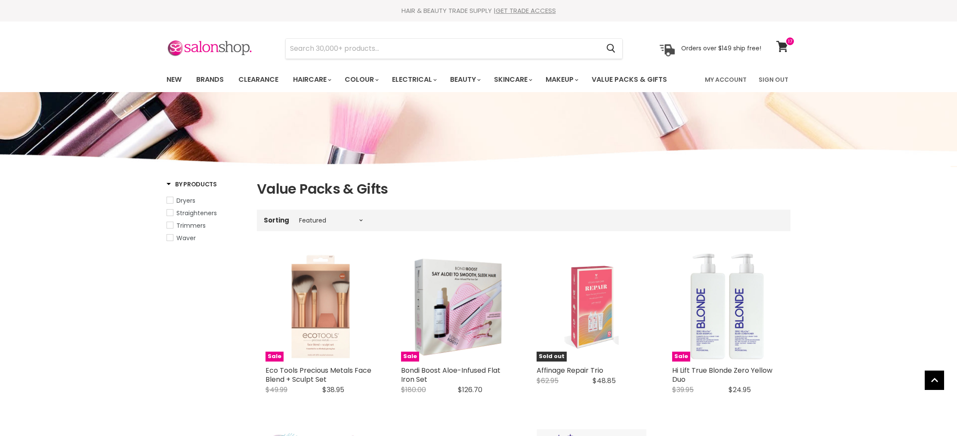
select select "manual"
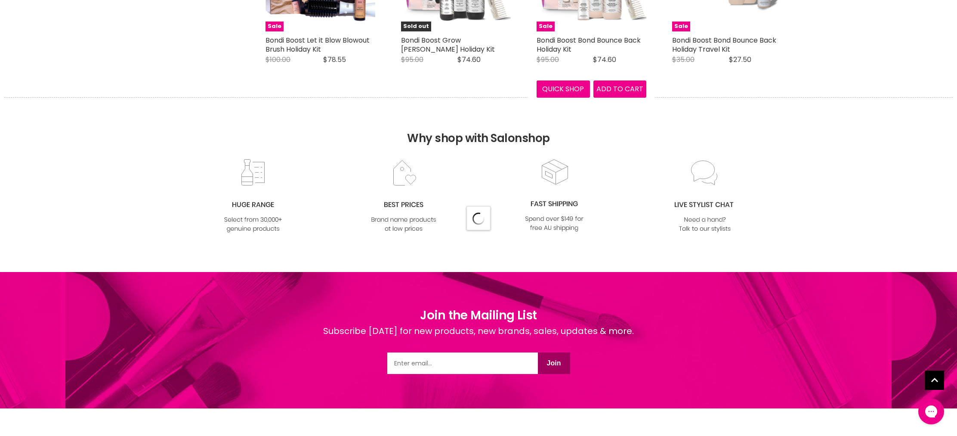
select select "manual"
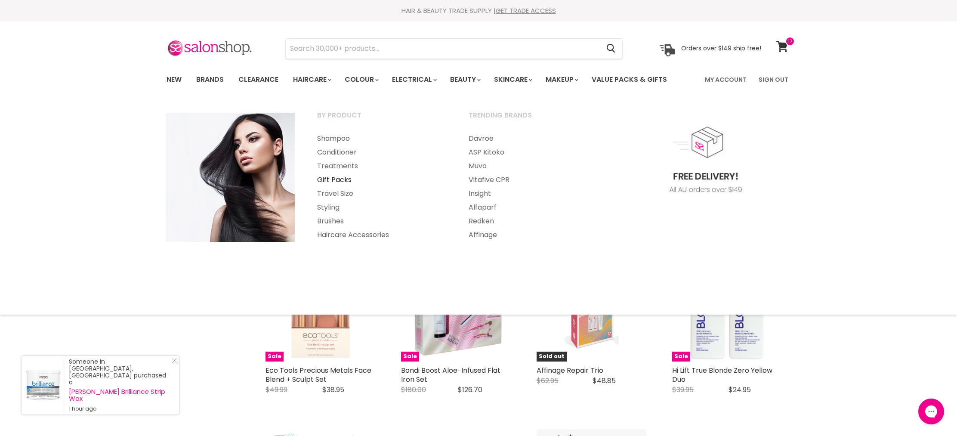
click at [339, 180] on link "Gift Packs" at bounding box center [381, 180] width 150 height 14
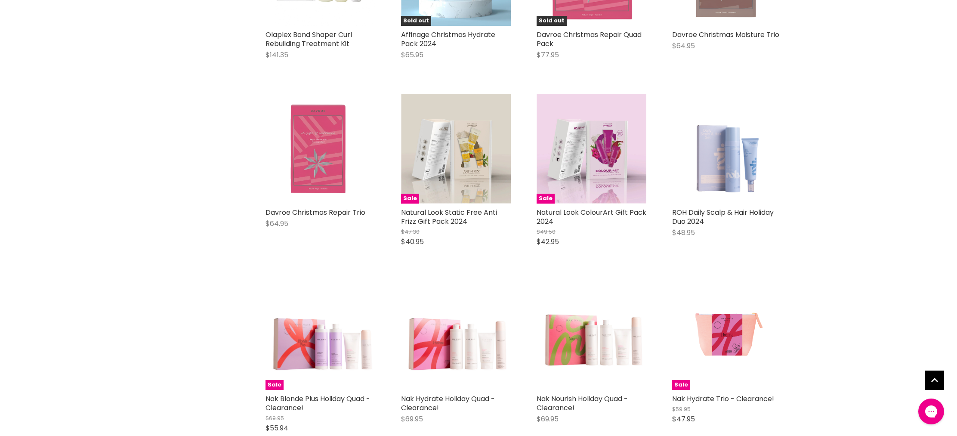
scroll to position [711, 0]
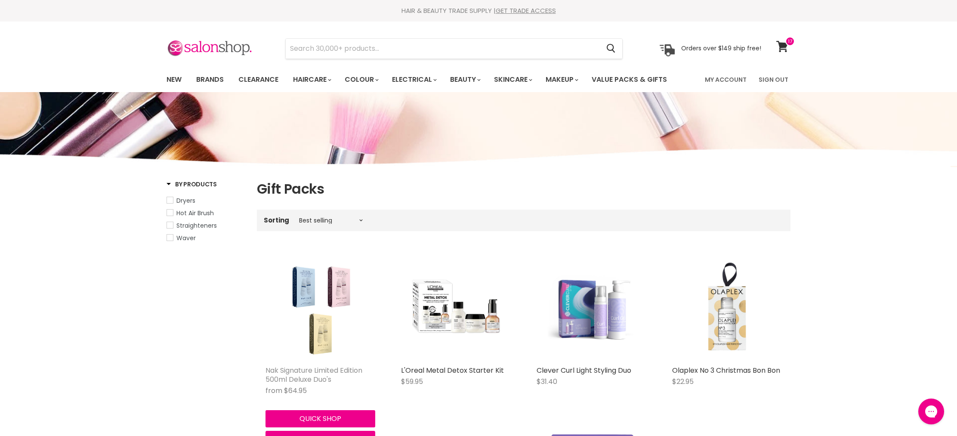
click at [309, 372] on link "Nak Signature Limited Edition 500ml Deluxe Duo's" at bounding box center [313, 374] width 97 height 19
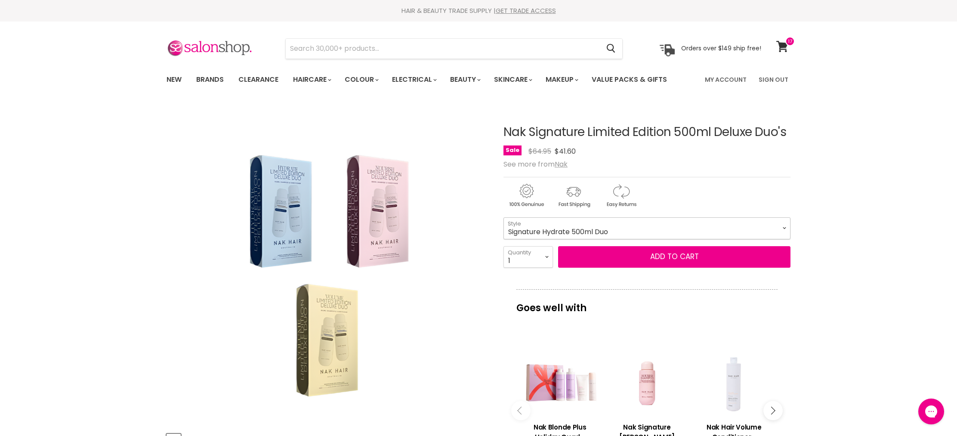
click at [535, 232] on select "Signature Hydrate 500ml Duo Signature Curl 500ml Duo Signature Structure Comple…" at bounding box center [646, 228] width 287 height 22
click at [503, 217] on select "Signature Hydrate 500ml Duo Signature Curl 500ml Duo Signature Structure Comple…" at bounding box center [646, 228] width 287 height 22
click at [670, 258] on button "Add to cart" at bounding box center [674, 257] width 232 height 22
click at [677, 259] on button "Add to cart" at bounding box center [674, 257] width 232 height 22
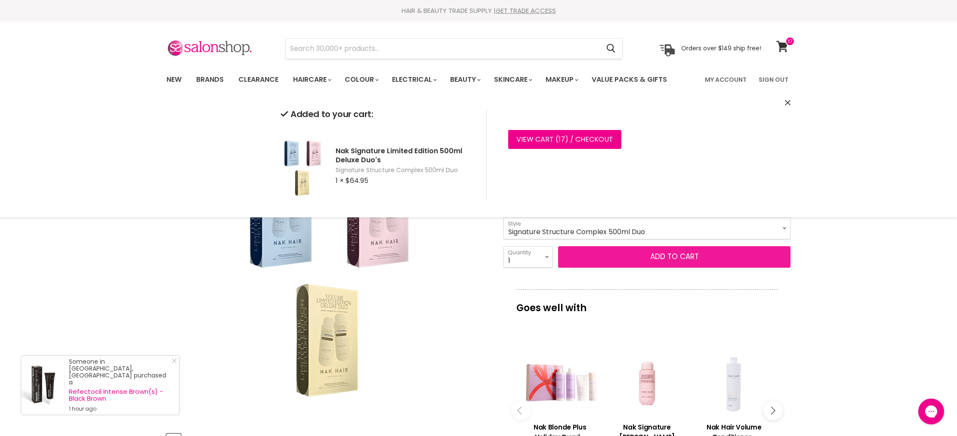
click at [666, 260] on button "Add to cart" at bounding box center [674, 257] width 232 height 22
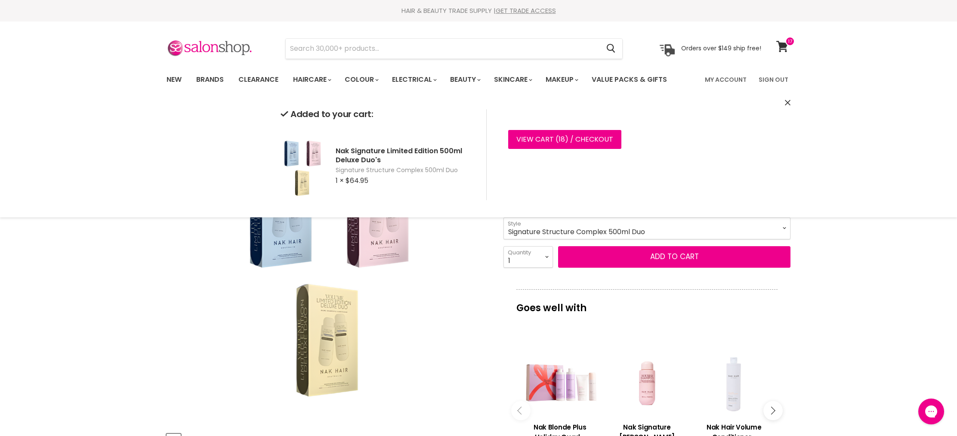
click at [624, 231] on select "Signature Hydrate 500ml Duo Signature Curl 500ml Duo Signature Structure Comple…" at bounding box center [646, 228] width 287 height 22
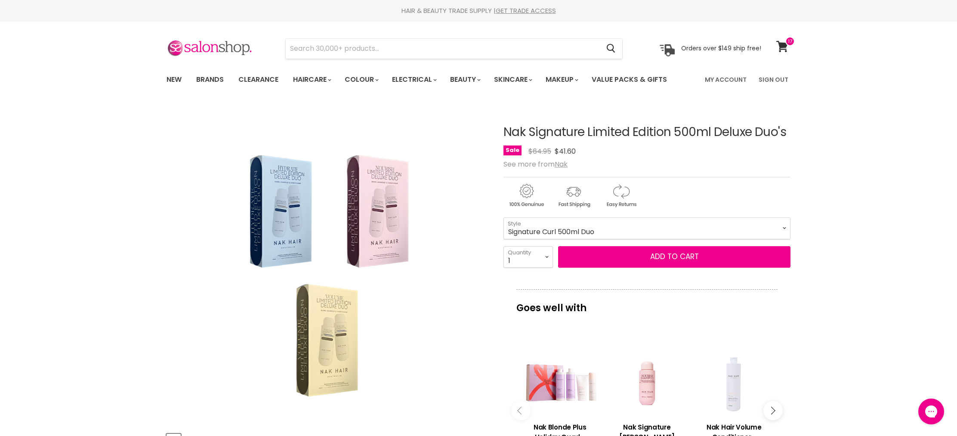
click at [503, 217] on select "Signature Hydrate 500ml Duo Signature Curl 500ml Duo Signature Structure Comple…" at bounding box center [646, 228] width 287 height 22
click at [660, 254] on button "Add to cart" at bounding box center [674, 257] width 232 height 22
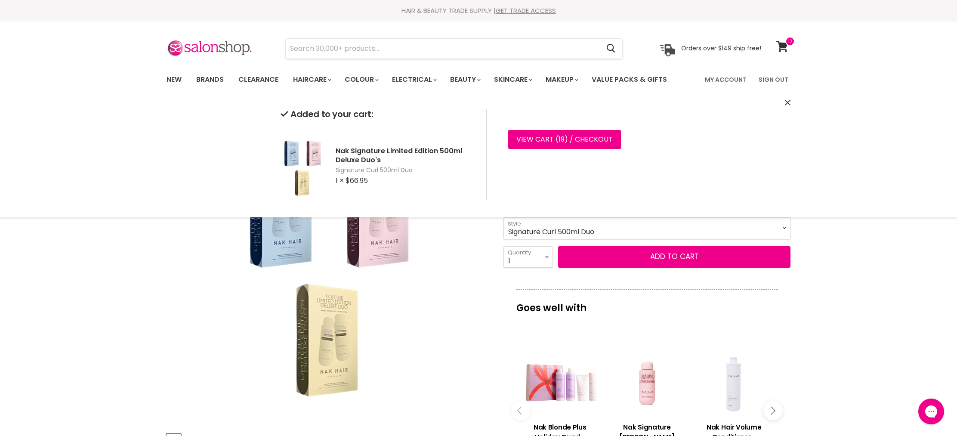
click at [653, 234] on select "Signature Hydrate 500ml Duo Signature Curl 500ml Duo Signature Structure Comple…" at bounding box center [646, 228] width 287 height 22
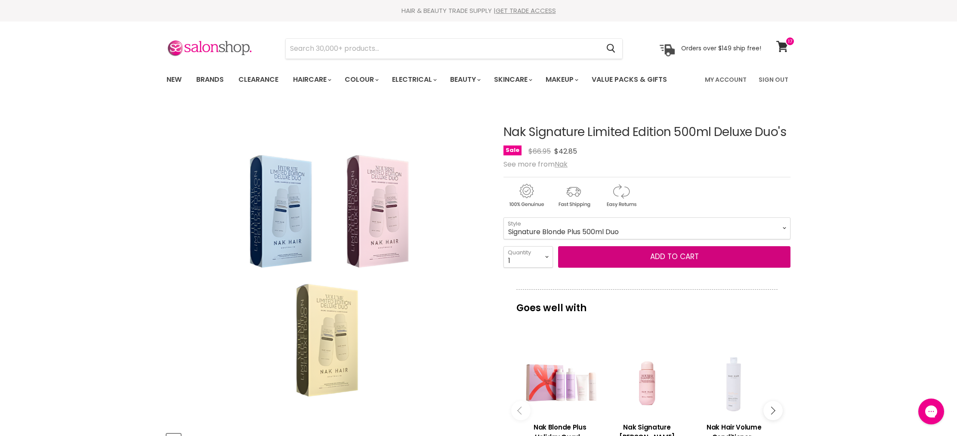
click at [503, 217] on select "Signature Hydrate 500ml Duo Signature Curl 500ml Duo Signature Structure Comple…" at bounding box center [646, 228] width 287 height 22
select select "Signature Blonde Plus 500ml Duo"
click at [665, 262] on button "Add to cart" at bounding box center [674, 257] width 232 height 22
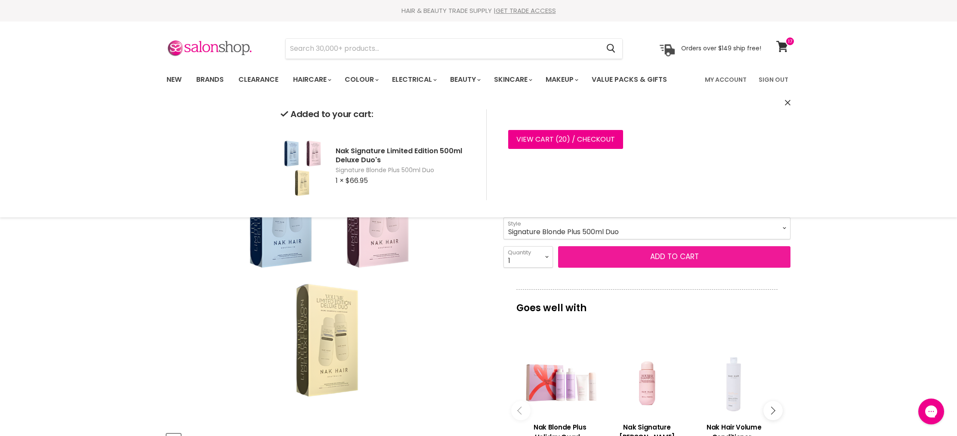
scroll to position [2, 0]
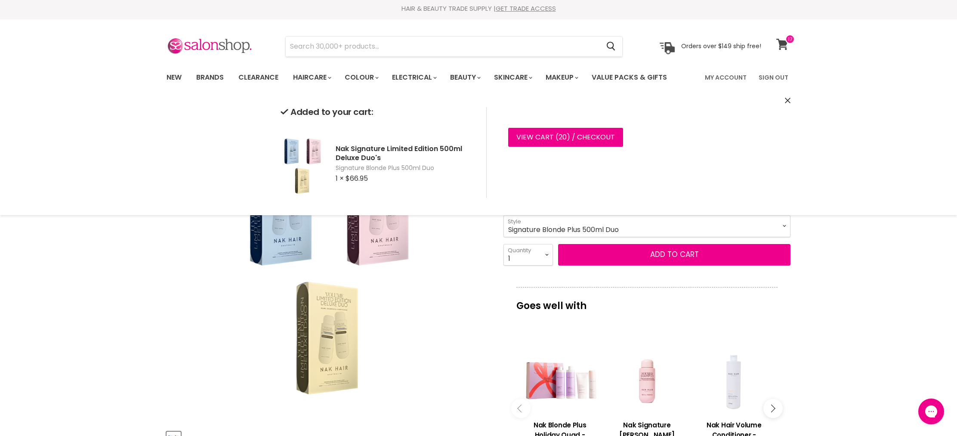
click at [785, 48] on icon at bounding box center [782, 44] width 12 height 11
